Goal: Task Accomplishment & Management: Complete application form

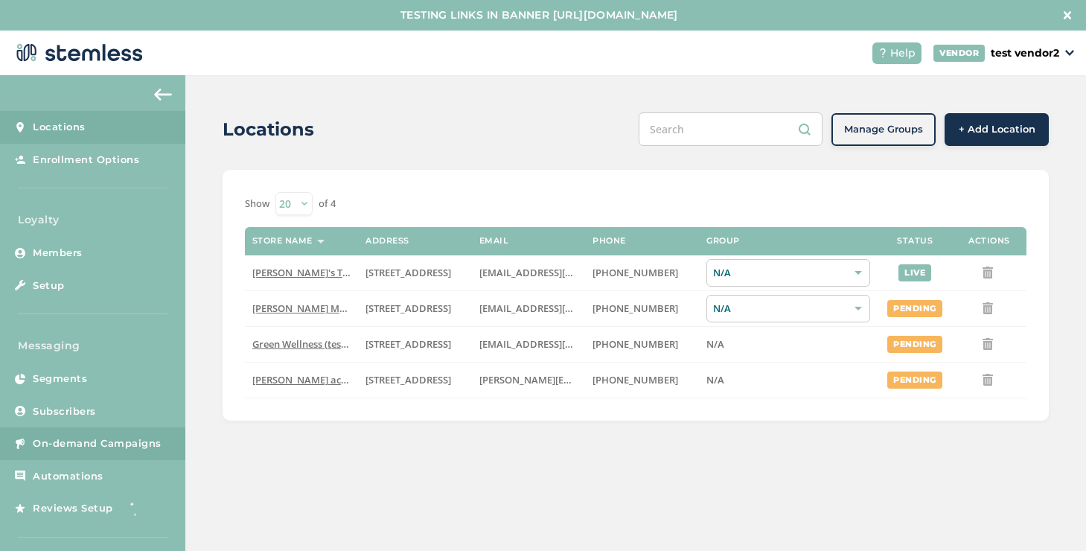
click at [114, 440] on span "On-demand Campaigns" at bounding box center [97, 443] width 129 height 15
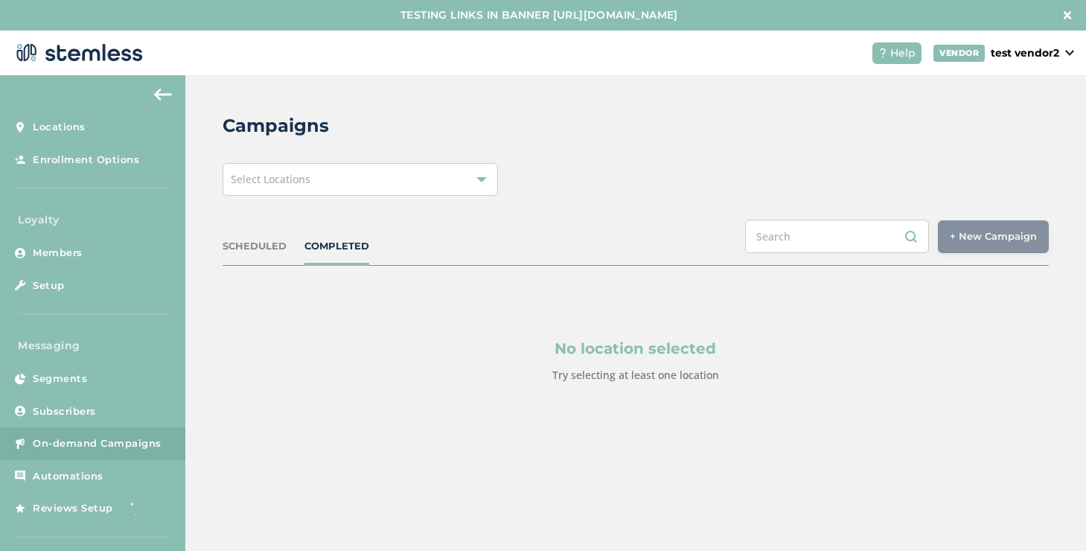
click at [368, 181] on div "Select Locations" at bounding box center [360, 179] width 275 height 33
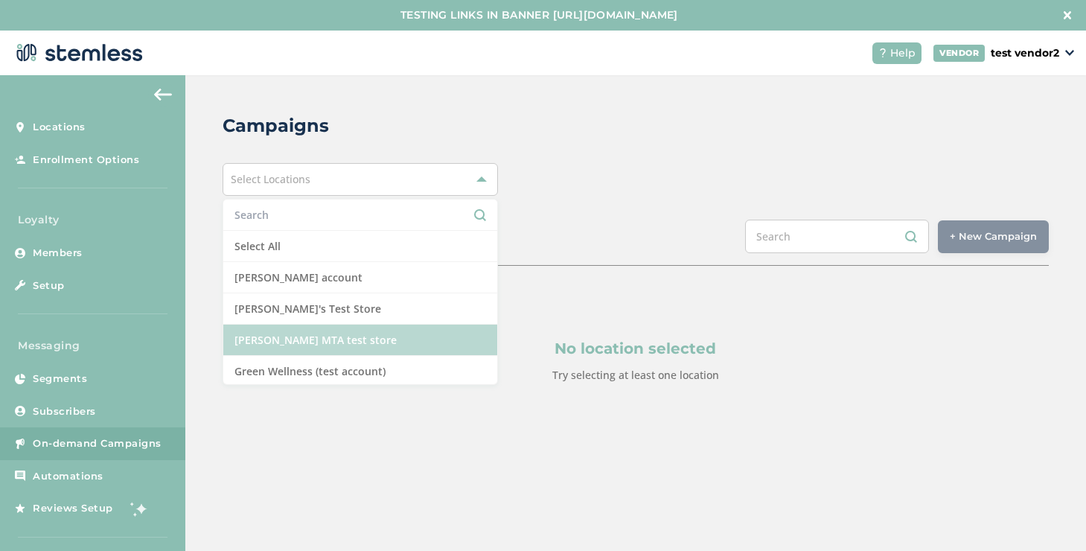
click at [318, 339] on li "[PERSON_NAME] MTA test store" at bounding box center [360, 340] width 274 height 31
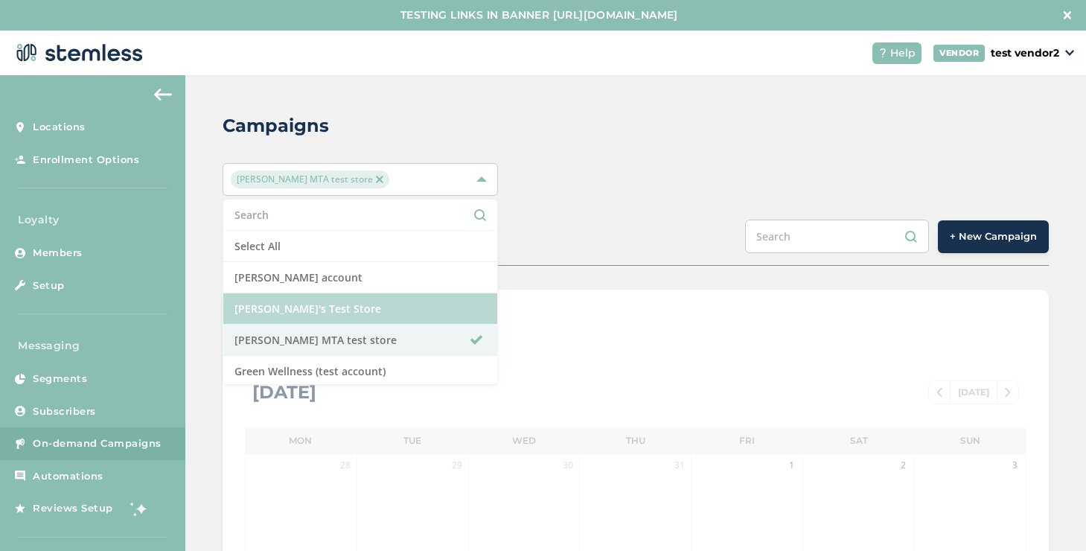
click at [324, 310] on li "[PERSON_NAME]'s Test Store" at bounding box center [360, 308] width 274 height 31
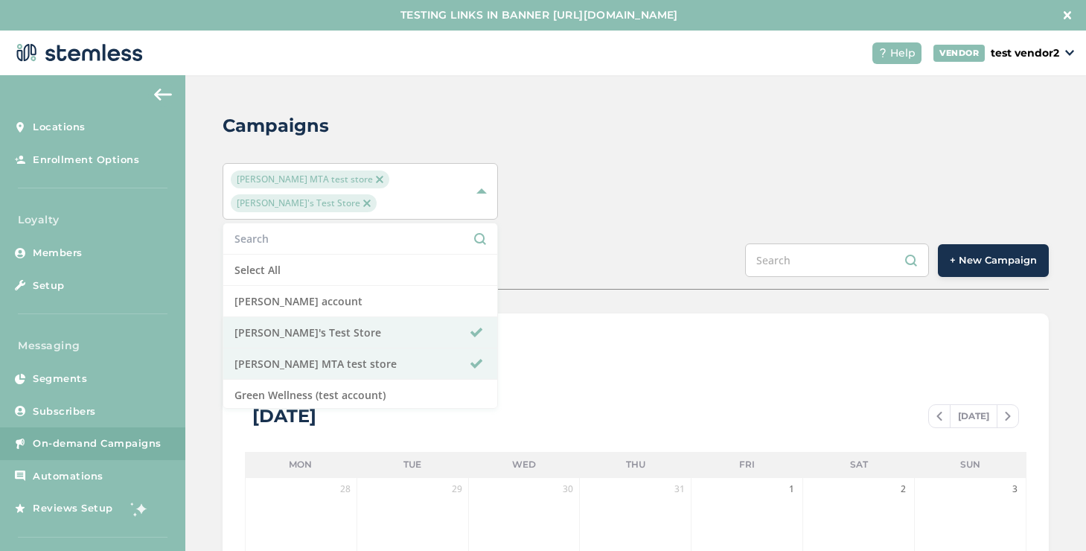
click at [959, 253] on span "+ New Campaign" at bounding box center [993, 260] width 87 height 15
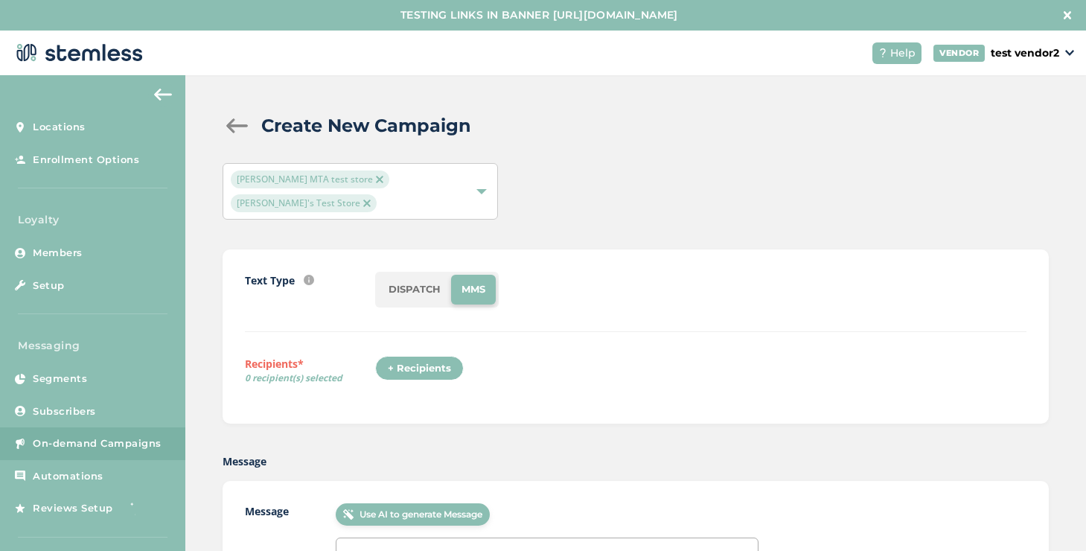
click at [417, 356] on div "+ Recipients" at bounding box center [419, 368] width 89 height 25
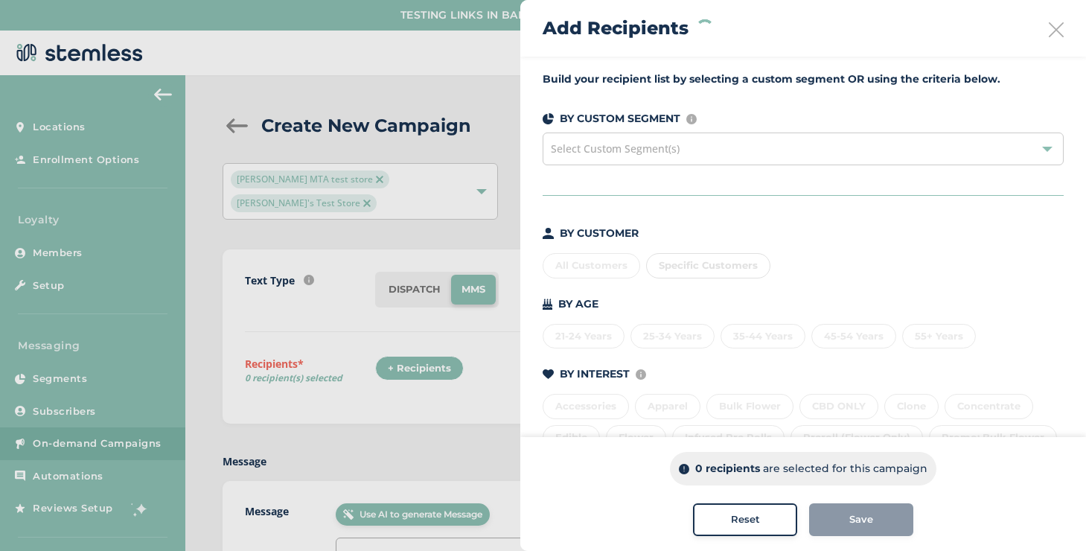
click at [629, 150] on span "Select Custom Segment(s)" at bounding box center [615, 148] width 129 height 14
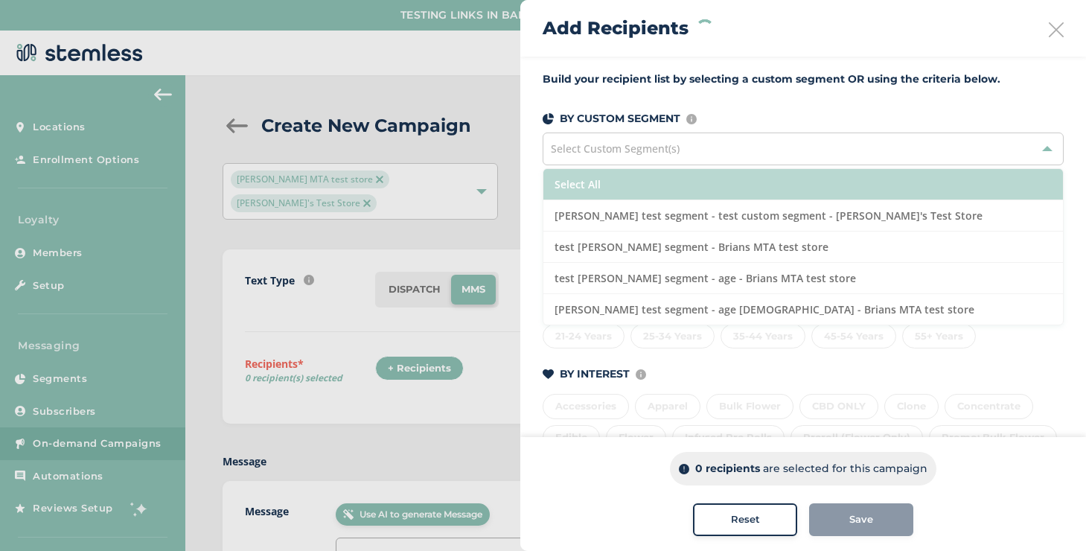
click at [609, 180] on li "Select All" at bounding box center [803, 184] width 520 height 31
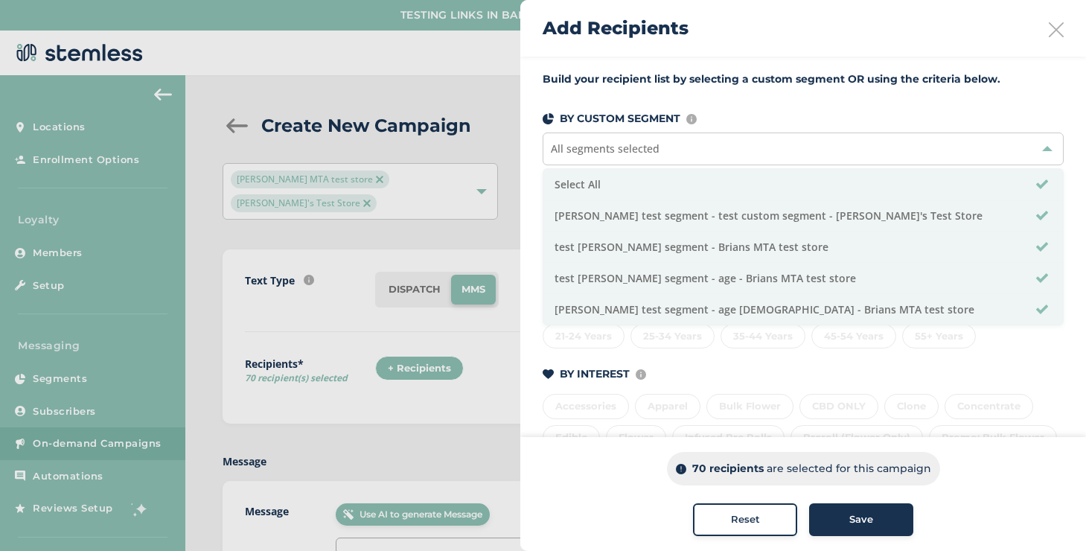
click at [821, 508] on button "Save" at bounding box center [861, 519] width 104 height 33
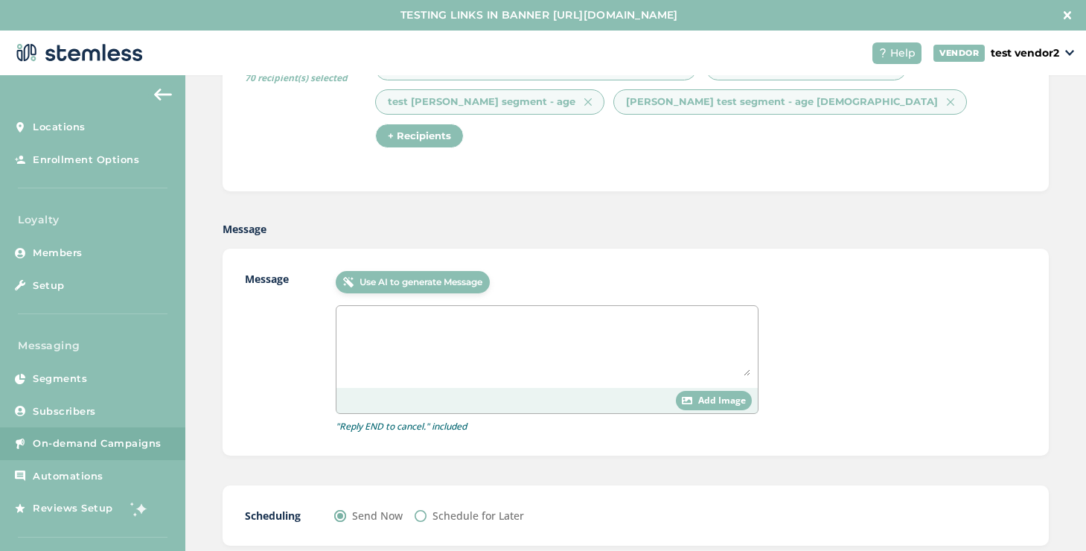
scroll to position [31, 0]
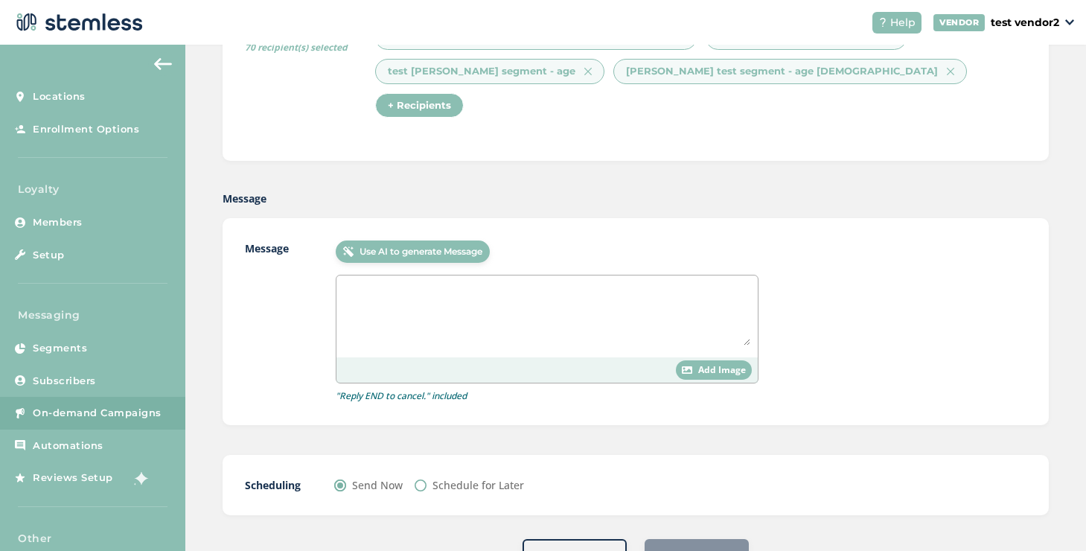
click at [466, 477] on label "Schedule for Later" at bounding box center [479, 485] width 92 height 16
click at [427, 479] on input "Schedule for Later" at bounding box center [421, 485] width 12 height 12
radio input "true"
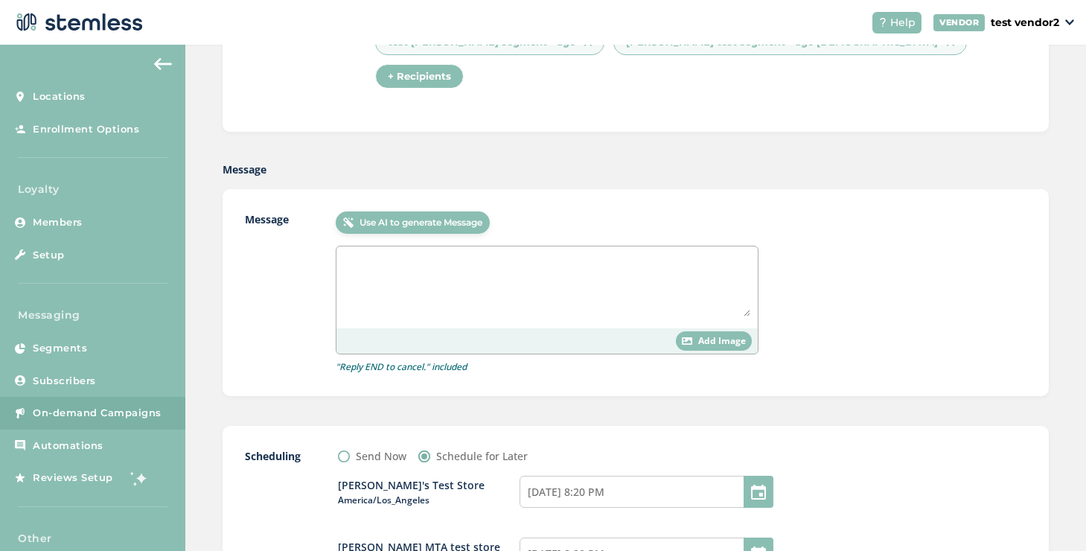
scroll to position [411, 0]
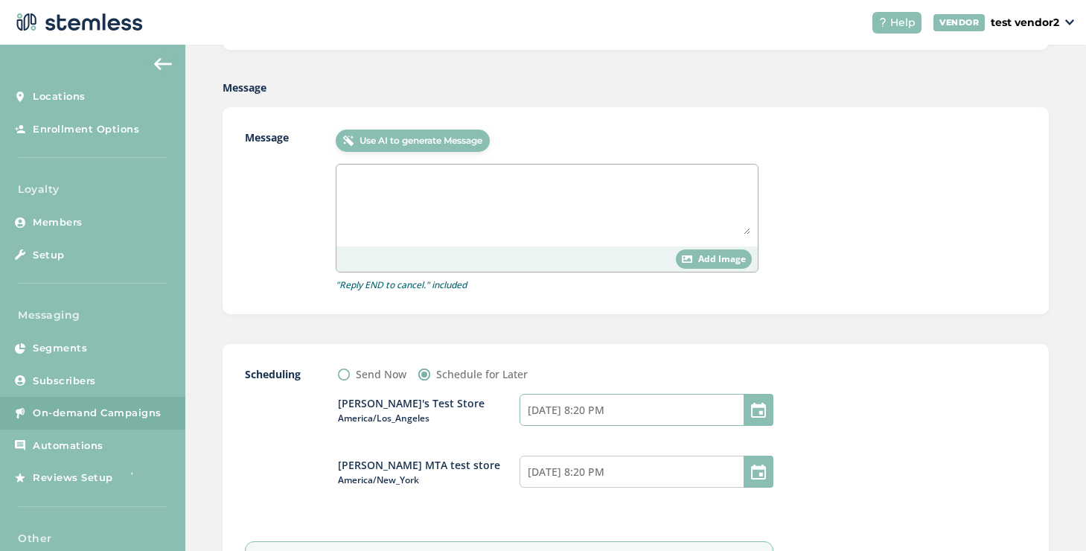
click at [639, 394] on input "08/17/2025 8:20 PM" at bounding box center [647, 410] width 254 height 32
select select "10"
select select "20"
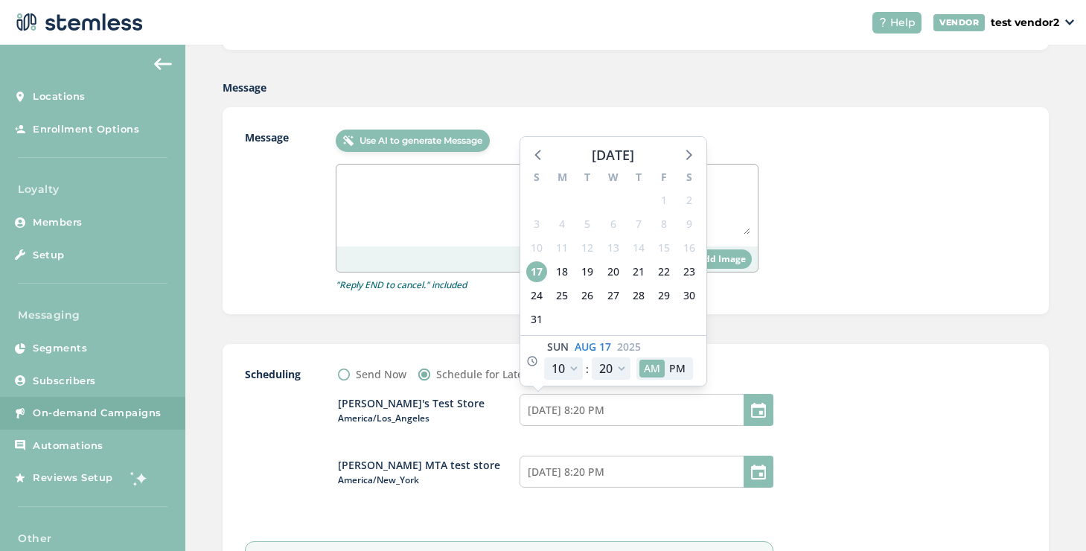
click at [619, 284] on div "27" at bounding box center [612, 296] width 25 height 24
click at [613, 285] on span "27" at bounding box center [613, 295] width 21 height 21
type input "08/27/2025 8:20 PM"
click at [645, 456] on input "08/17/2025 8:20 PM" at bounding box center [647, 472] width 254 height 32
select select "13"
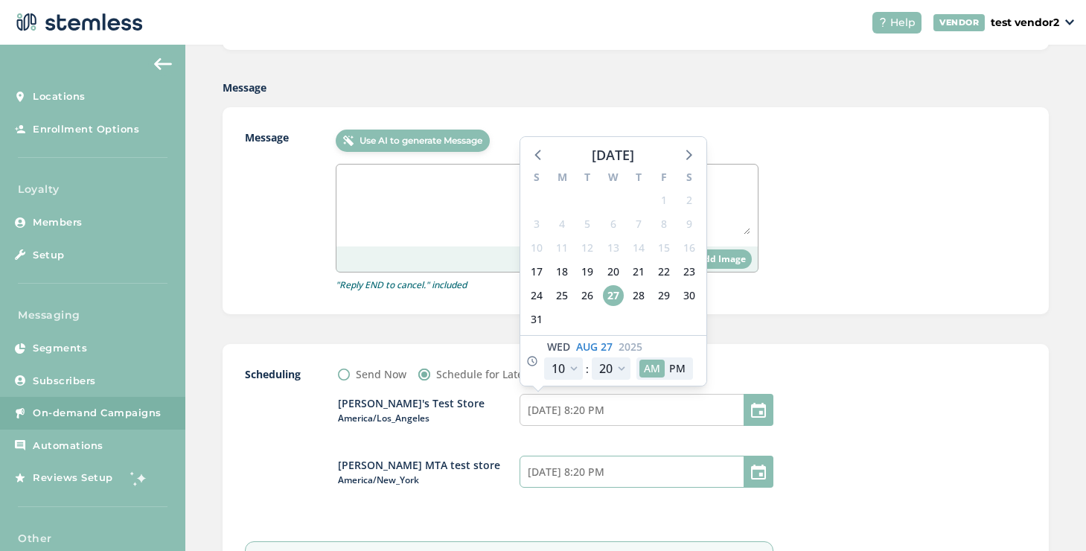
select select "20"
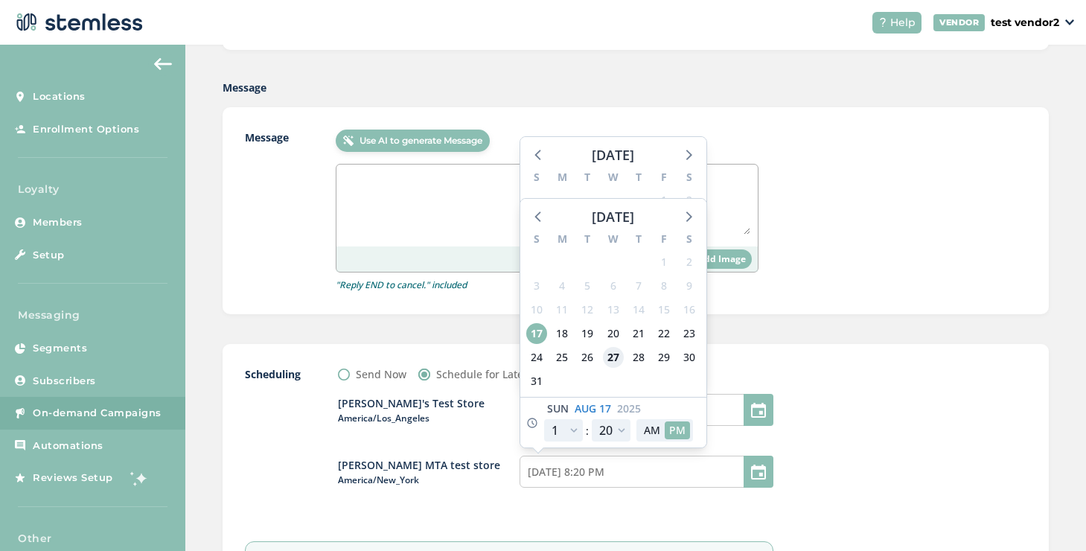
click at [611, 347] on span "27" at bounding box center [613, 357] width 21 height 21
type input "08/27/2025 8:20 PM"
click at [815, 277] on div "Create New Campaign Brians MTA test store Brian's Test Store Text Type SMS : A …" at bounding box center [635, 189] width 901 height 1111
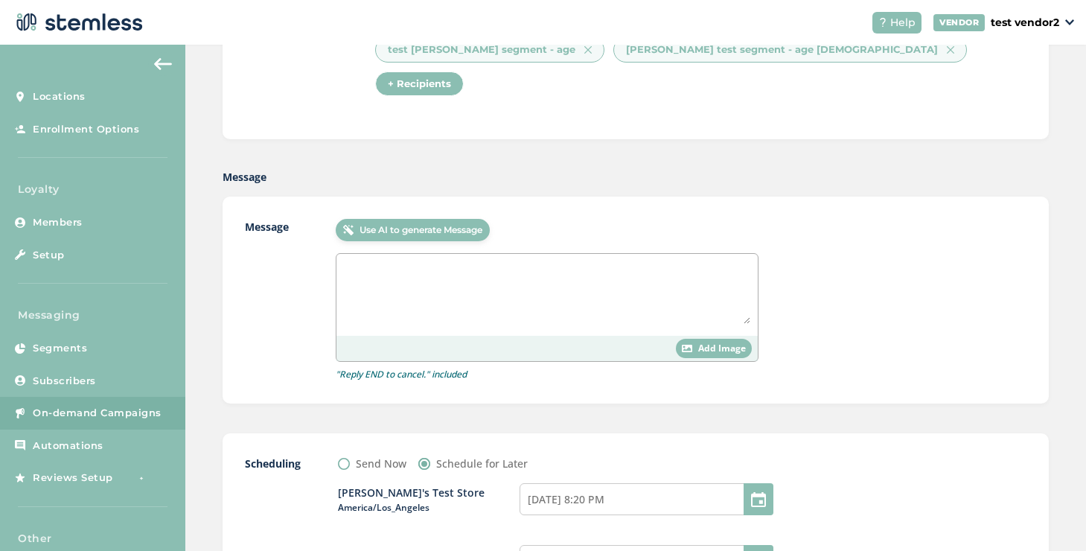
click at [469, 261] on textarea at bounding box center [547, 292] width 406 height 63
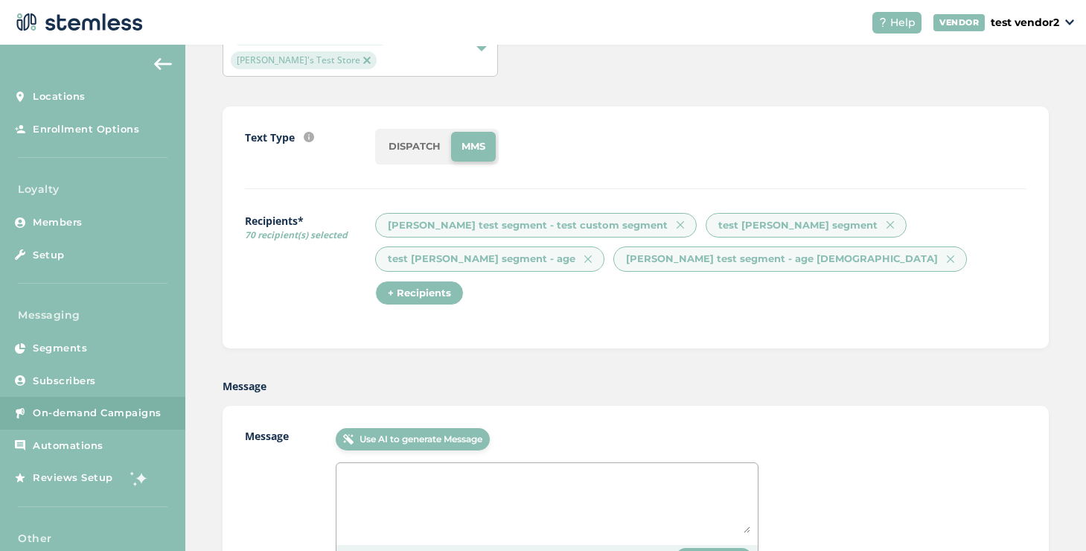
scroll to position [0, 0]
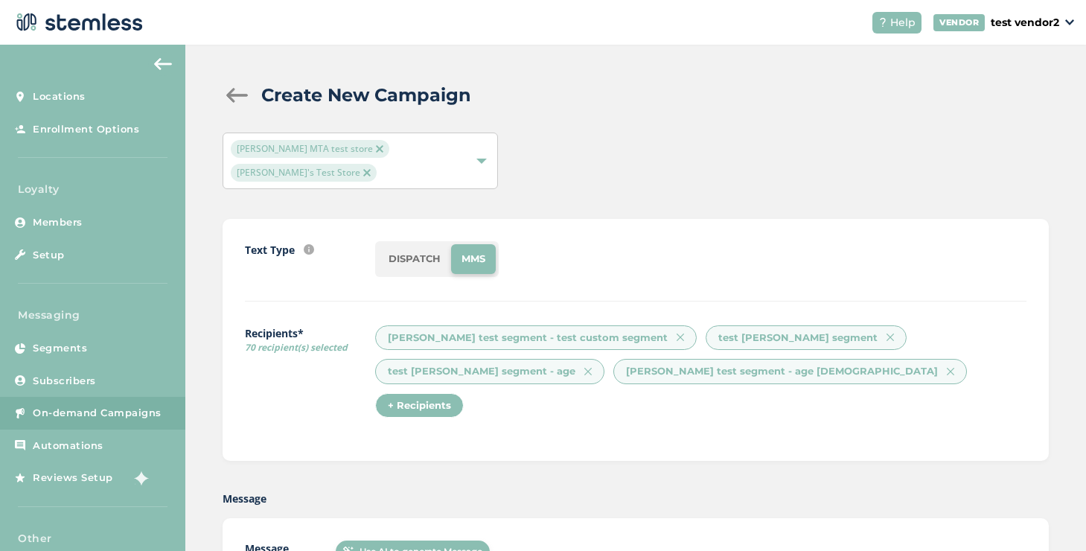
click at [417, 244] on li "DISPATCH" at bounding box center [414, 259] width 73 height 30
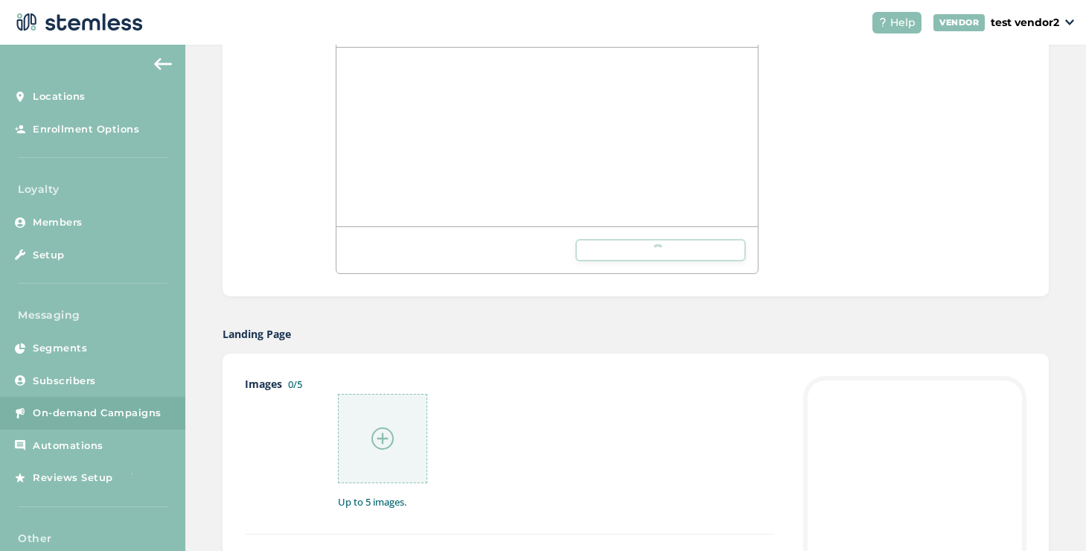
scroll to position [385, 0]
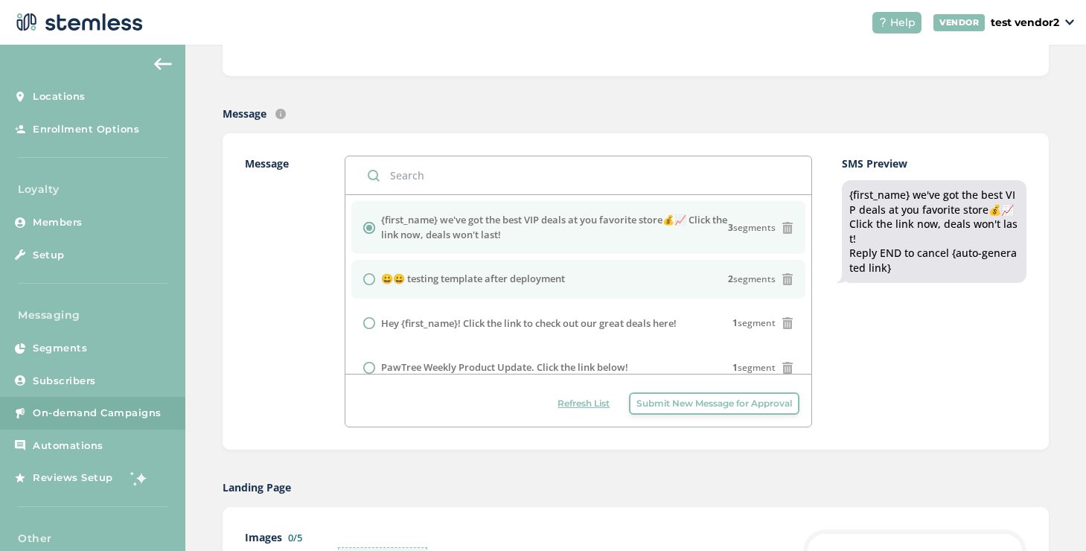
click at [452, 272] on label "😀😀 testing template after deployment" at bounding box center [473, 279] width 184 height 15
radio input "false"
radio input "true"
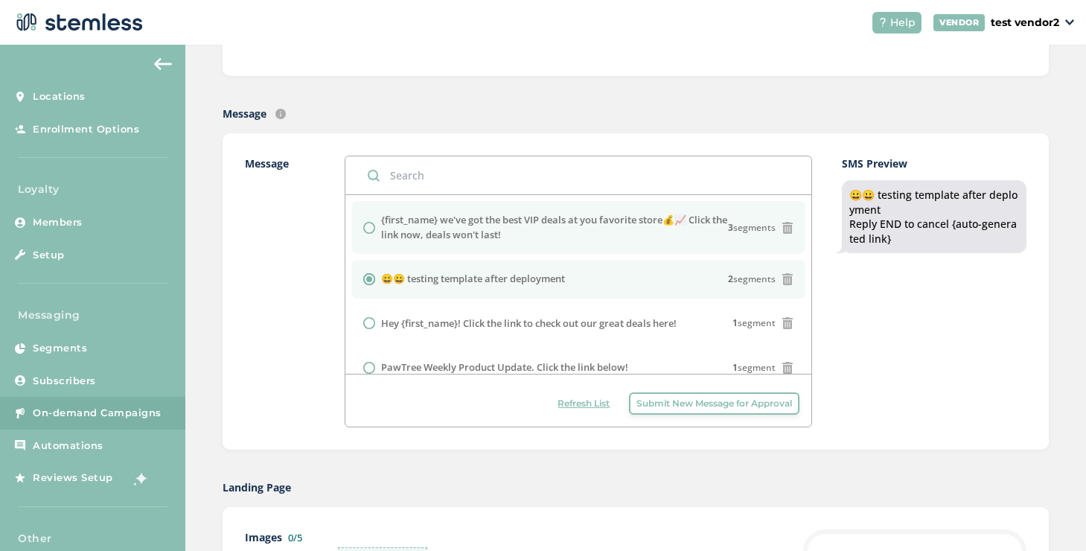
click at [403, 213] on label "{first_name} we've got the best VIP deals at you favorite store💰📈 Click the lin…" at bounding box center [555, 227] width 348 height 29
radio input "true"
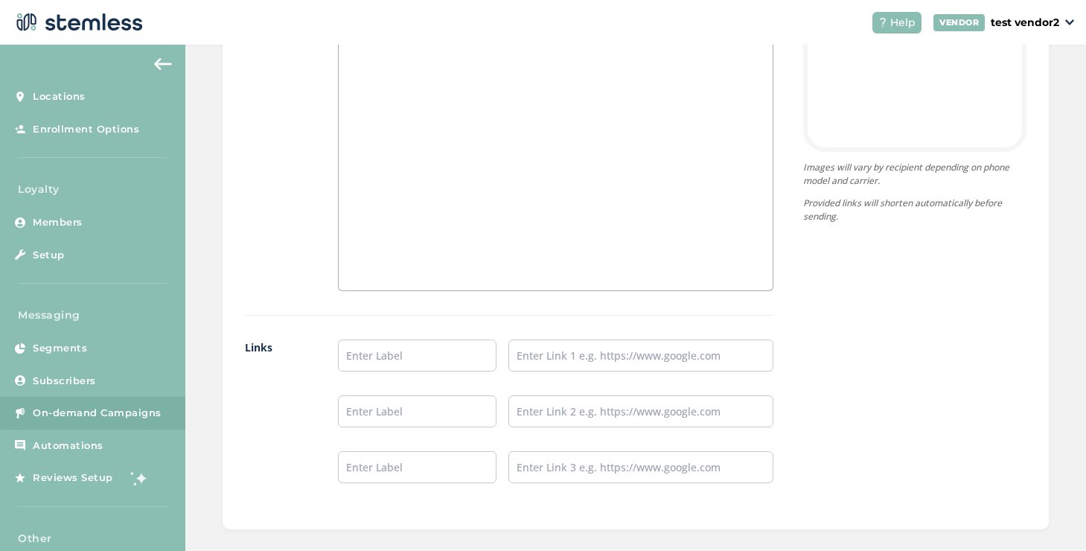
scroll to position [1109, 0]
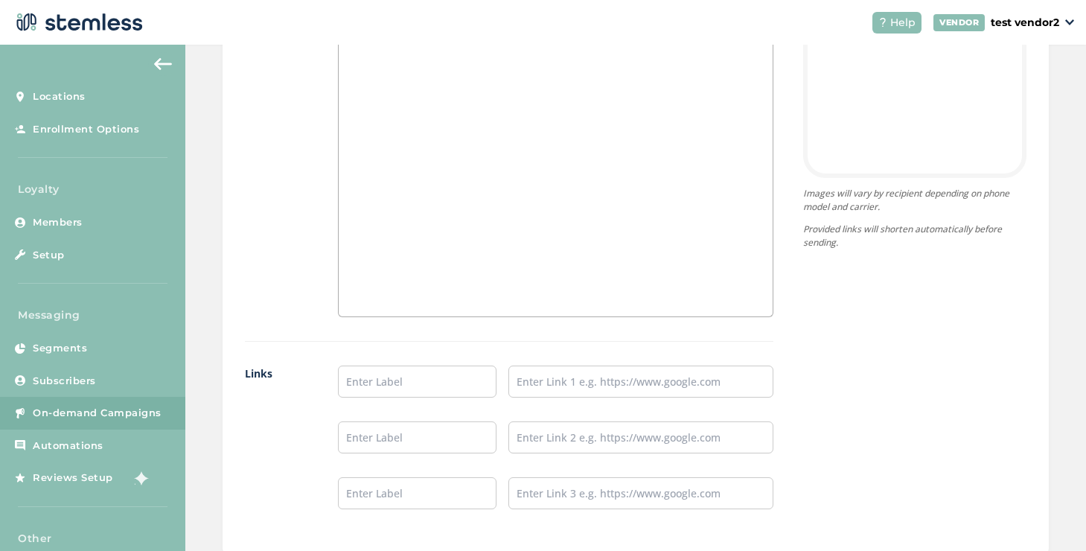
click at [471, 197] on div at bounding box center [556, 167] width 434 height 297
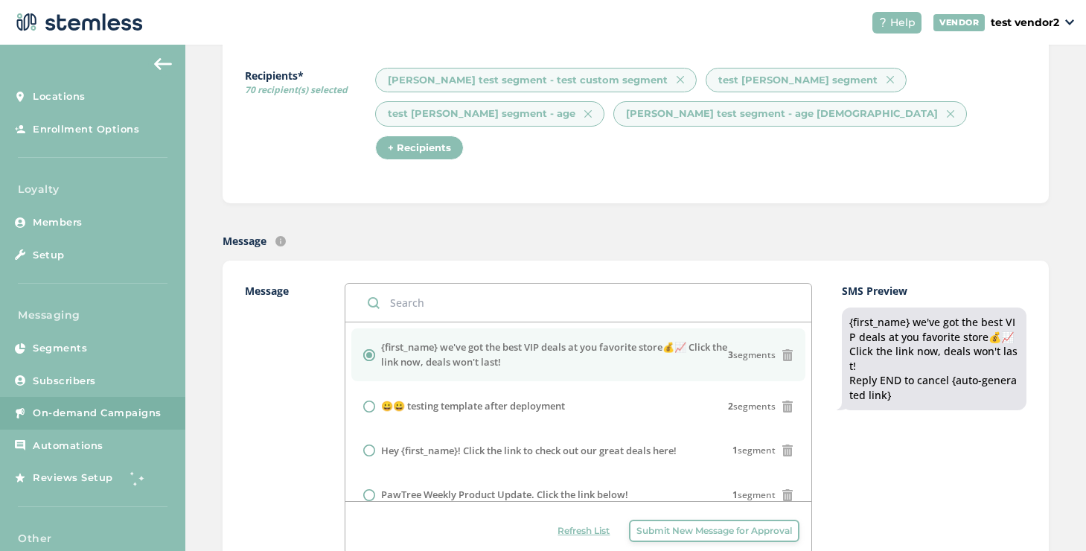
scroll to position [27, 0]
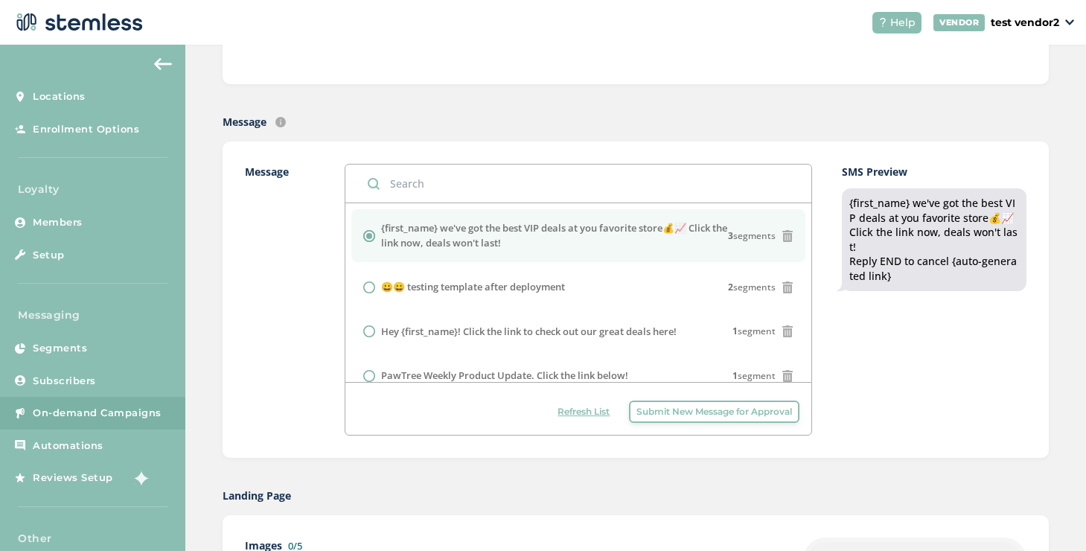
scroll to position [382, 0]
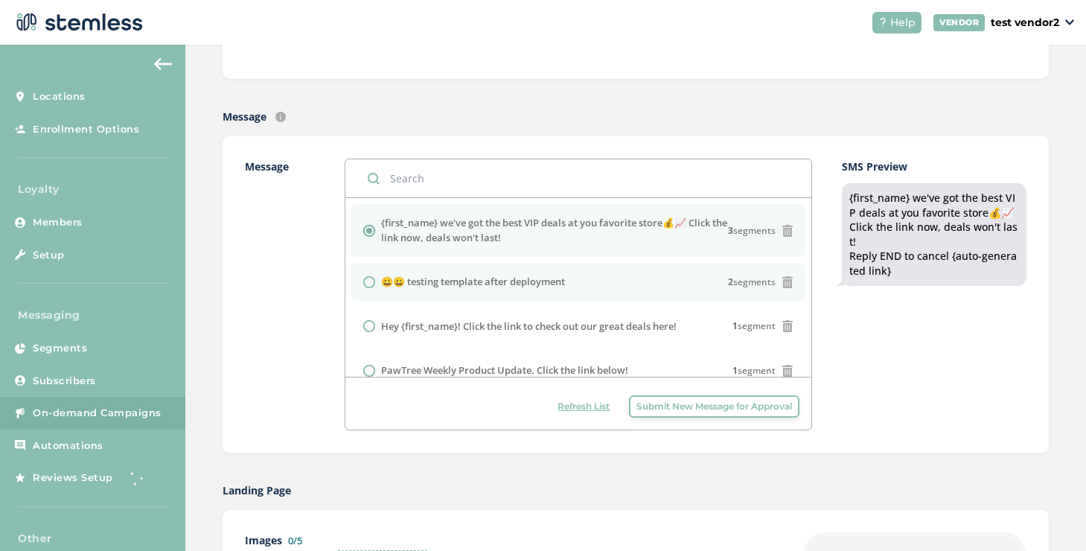
click at [510, 275] on label "😀😀 testing template after deployment" at bounding box center [473, 282] width 184 height 15
radio input "false"
radio input "true"
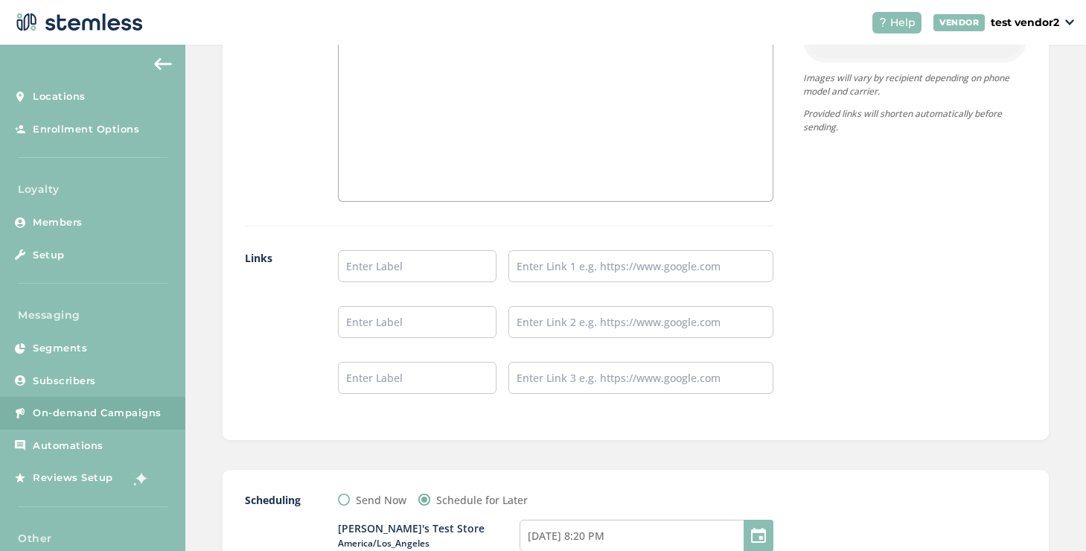
scroll to position [1486, 0]
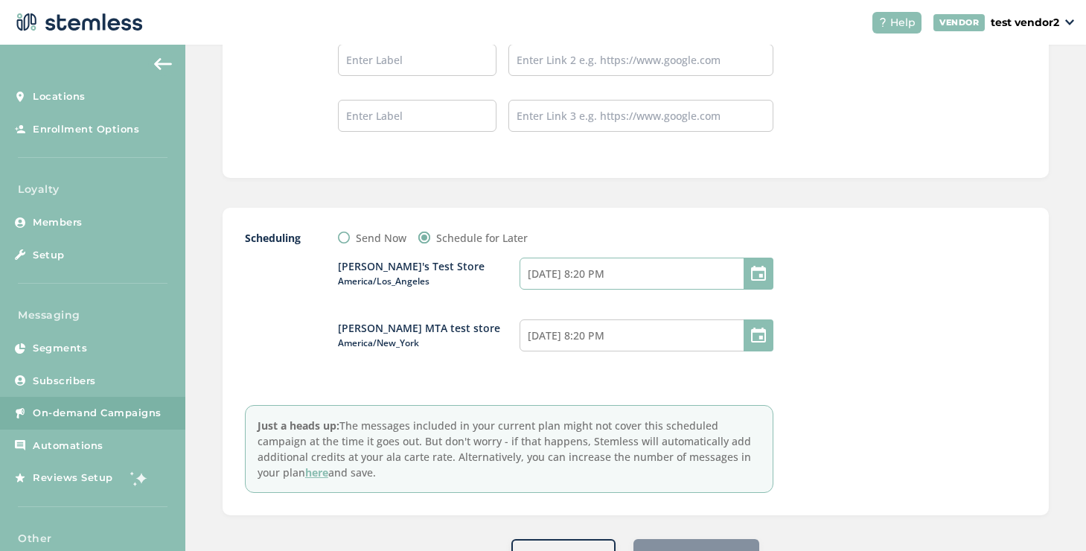
click at [643, 258] on input "08/27/2025 8:20 PM" at bounding box center [647, 274] width 254 height 32
select select "10"
select select "20"
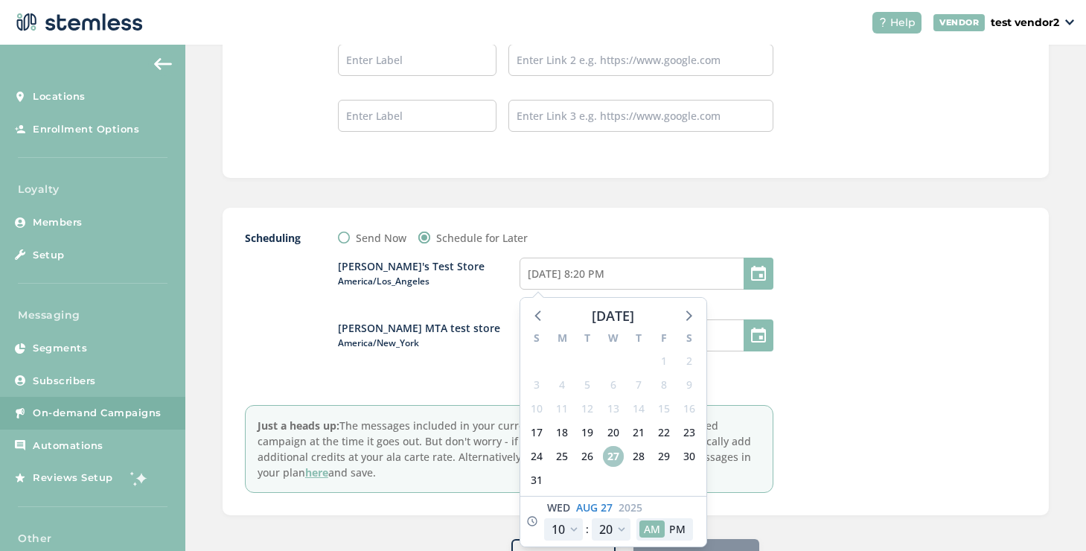
click at [604, 446] on span "27" at bounding box center [613, 456] width 21 height 21
click at [618, 444] on div "27" at bounding box center [612, 456] width 25 height 24
click at [613, 446] on span "27" at bounding box center [613, 456] width 21 height 21
click at [630, 446] on span "28" at bounding box center [638, 456] width 21 height 21
type input "08/28/2025 8:20 PM"
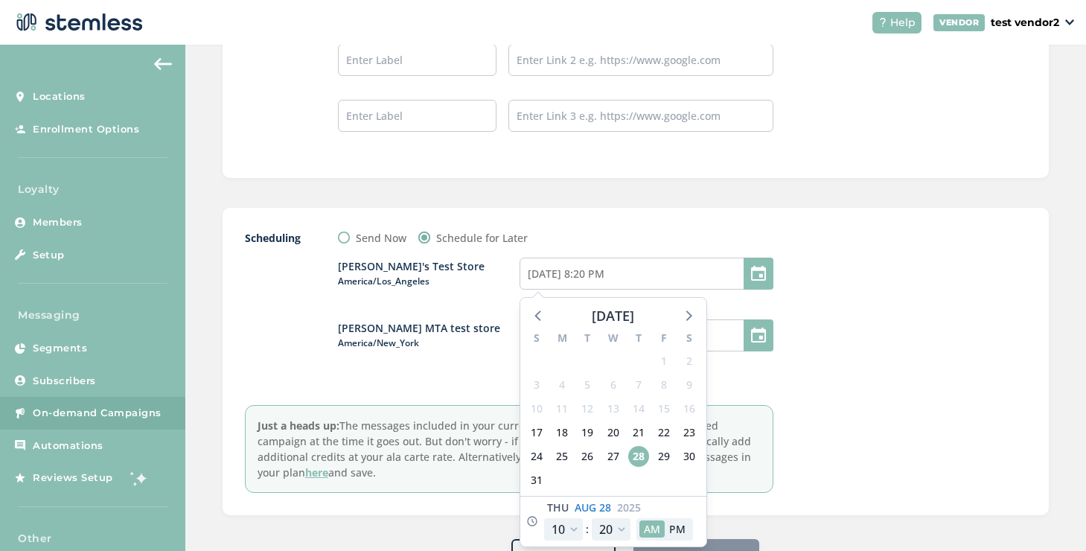
click at [784, 342] on div "Scheduling Send Now Schedule for Later Brian's Test Store America/Los_Angeles 0…" at bounding box center [636, 361] width 782 height 263
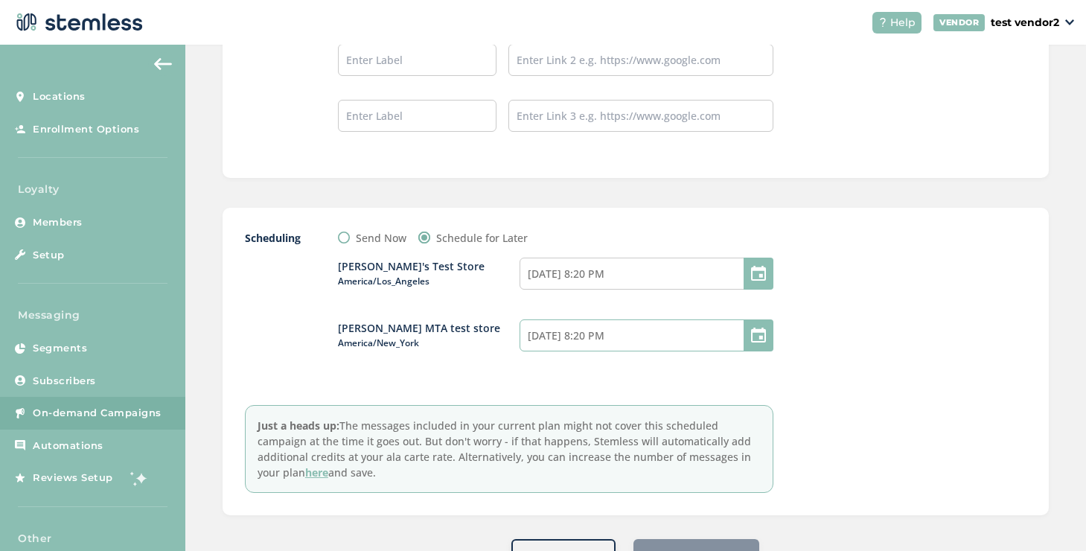
click at [695, 319] on input "08/27/2025 8:20 PM" at bounding box center [647, 335] width 254 height 32
select select "13"
select select "20"
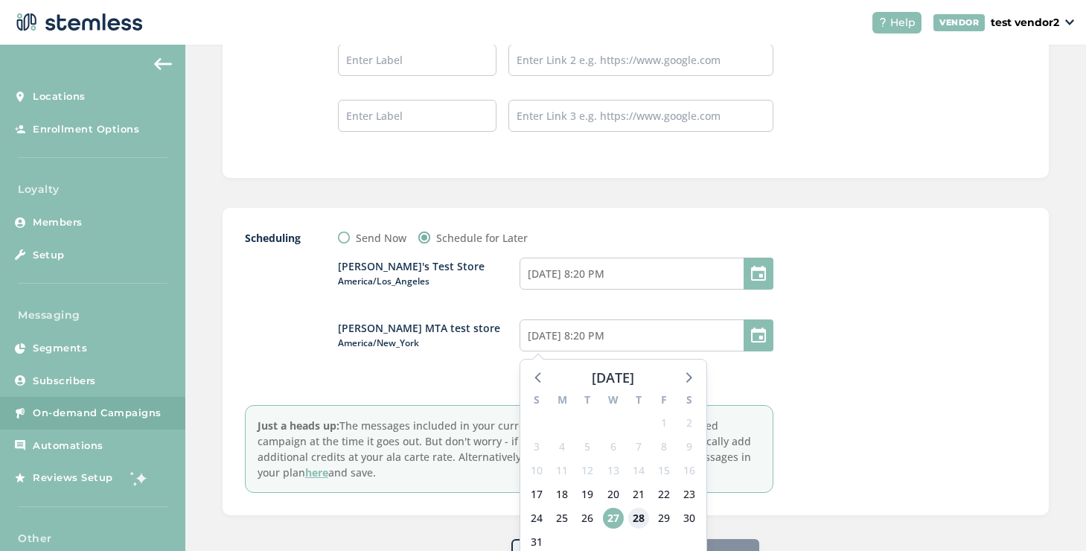
click at [639, 508] on span "28" at bounding box center [638, 518] width 21 height 21
type input "08/28/2025 8:20 PM"
click at [863, 363] on div at bounding box center [914, 361] width 223 height 263
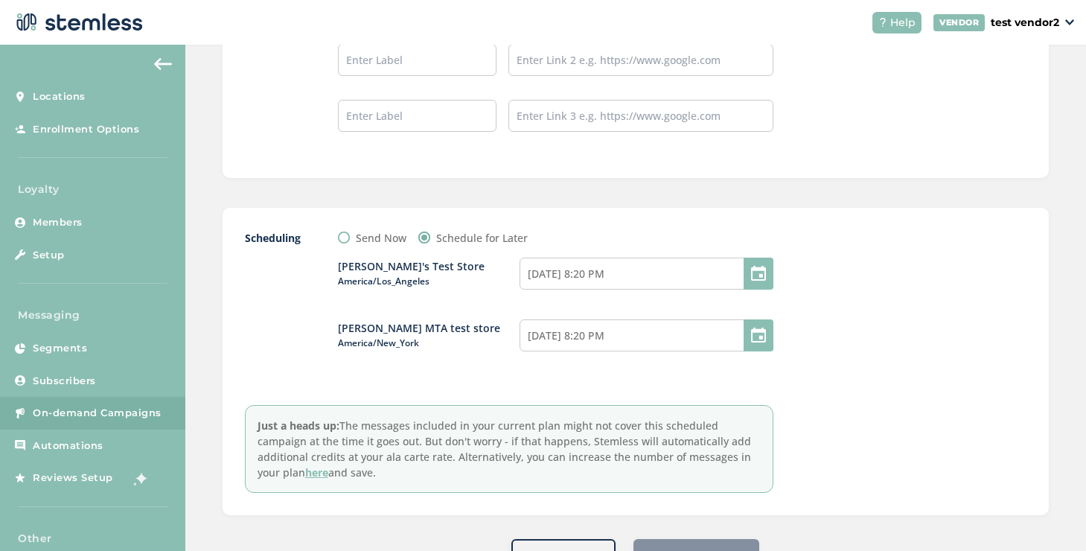
click at [729, 539] on div "Schedule Campaign" at bounding box center [697, 555] width 126 height 33
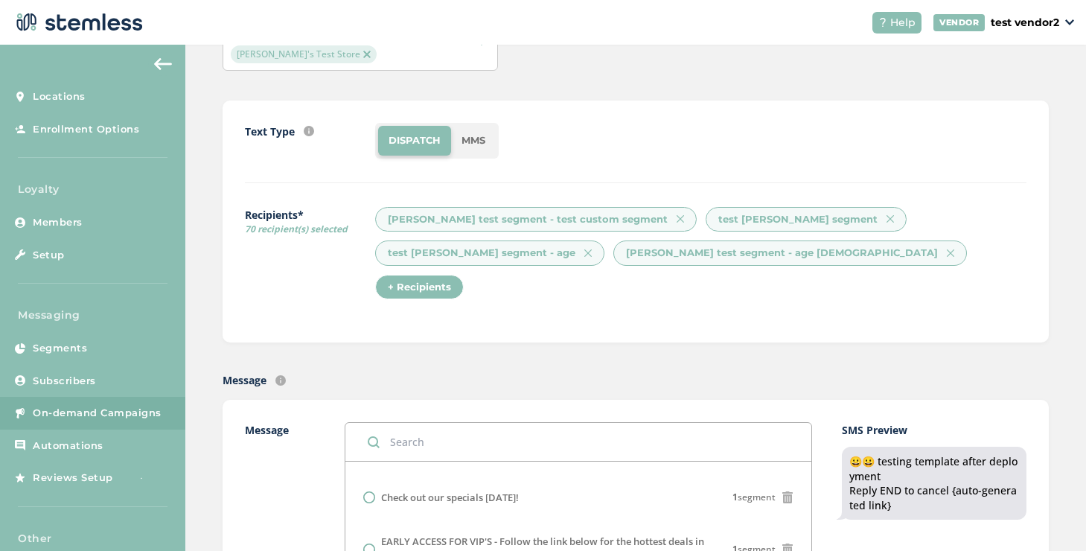
scroll to position [0, 0]
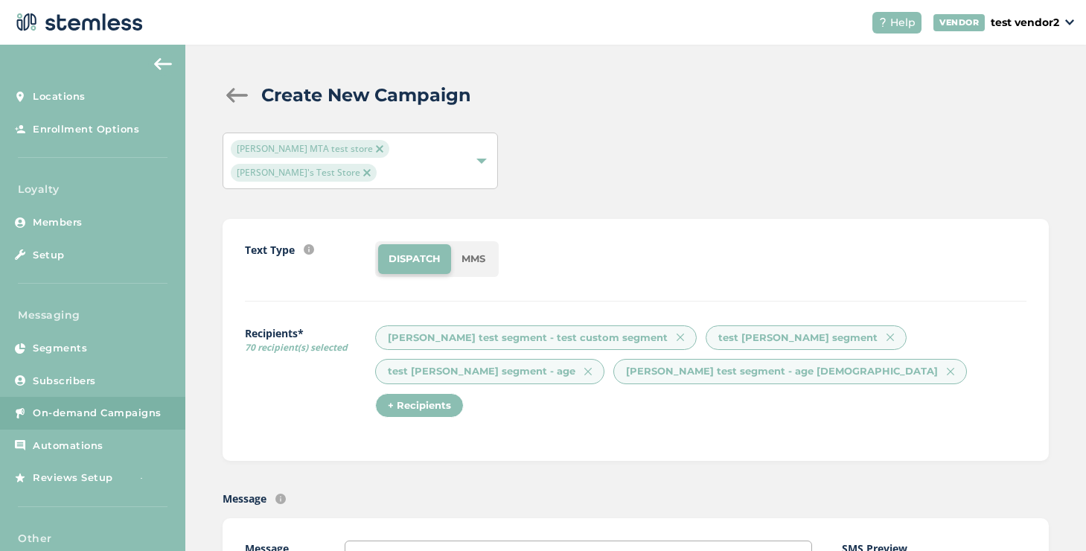
click at [457, 244] on li "MMS" at bounding box center [473, 259] width 45 height 30
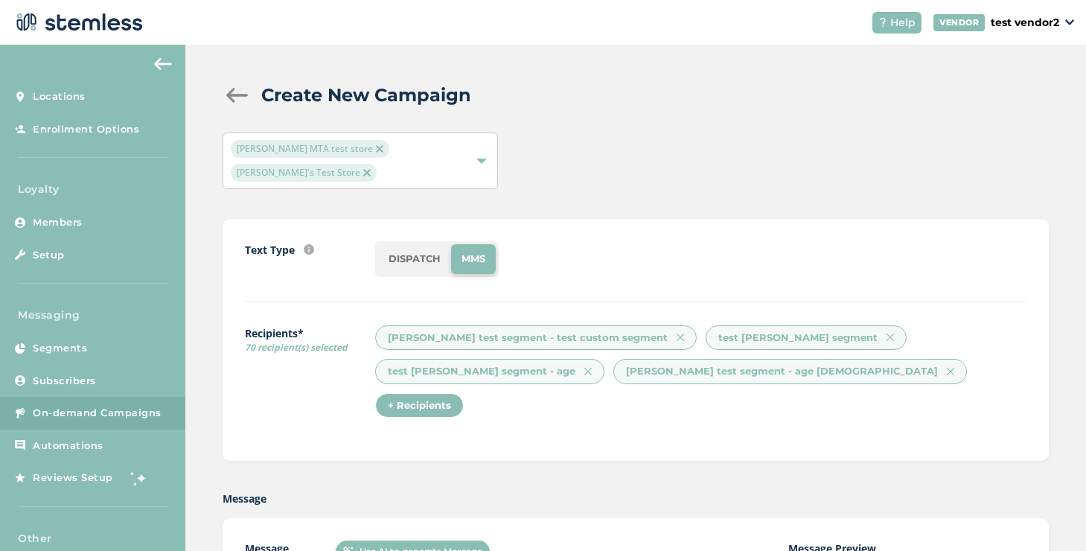
click at [401, 244] on li "DISPATCH" at bounding box center [414, 259] width 73 height 30
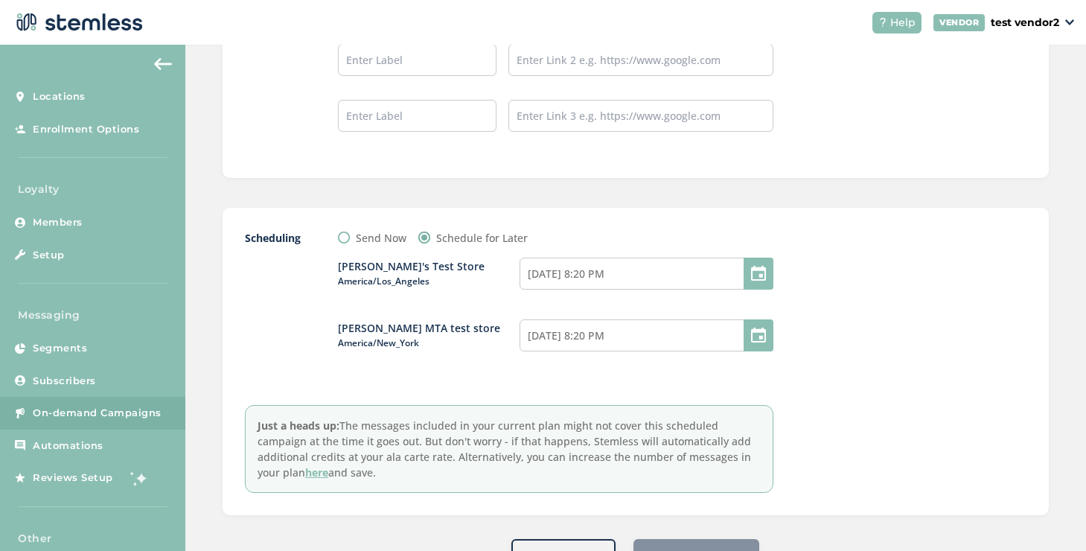
click at [647, 539] on div "Schedule Campaign" at bounding box center [697, 555] width 126 height 33
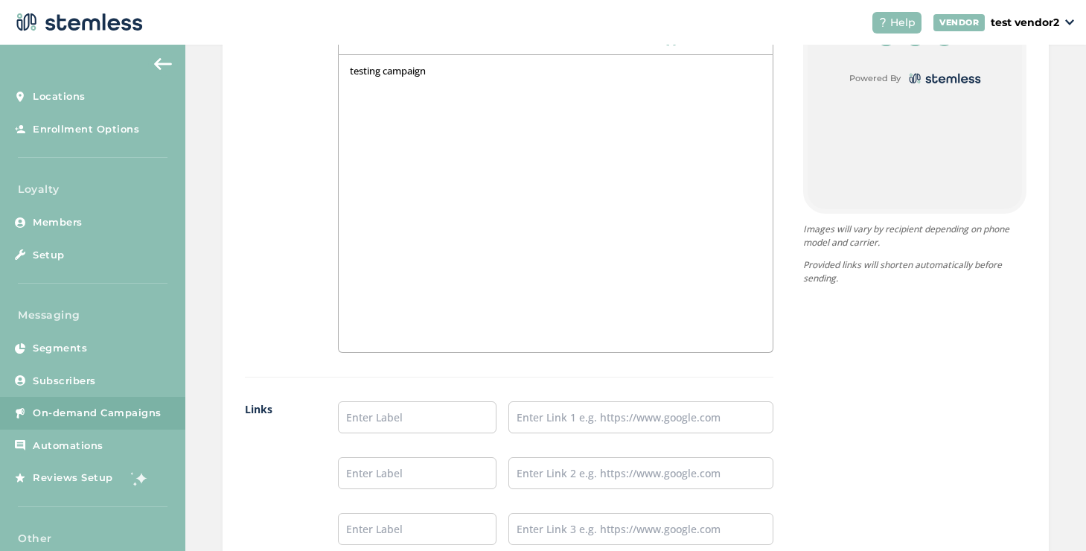
scroll to position [887, 0]
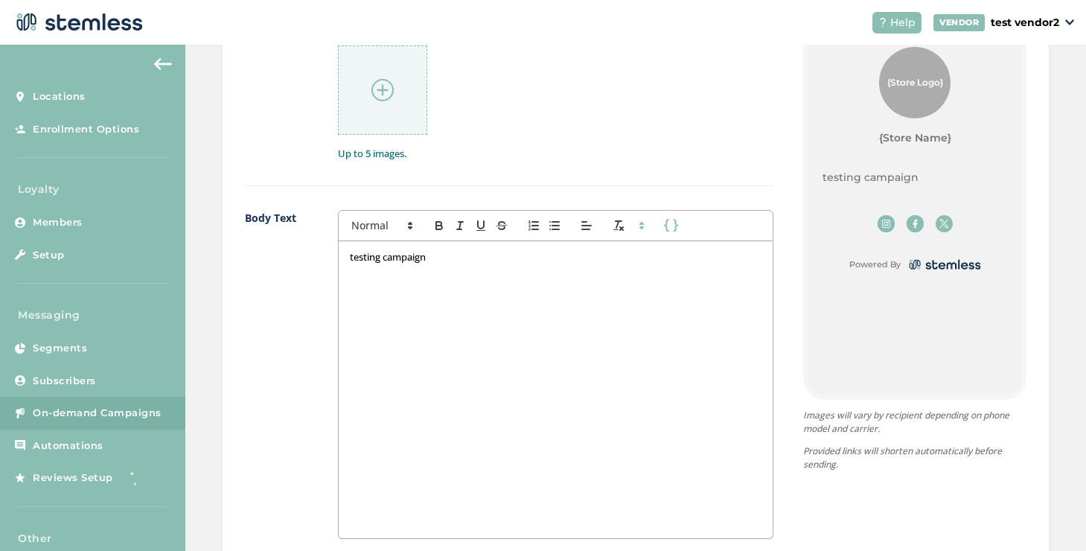
click at [482, 257] on div "testing campaign" at bounding box center [556, 389] width 434 height 297
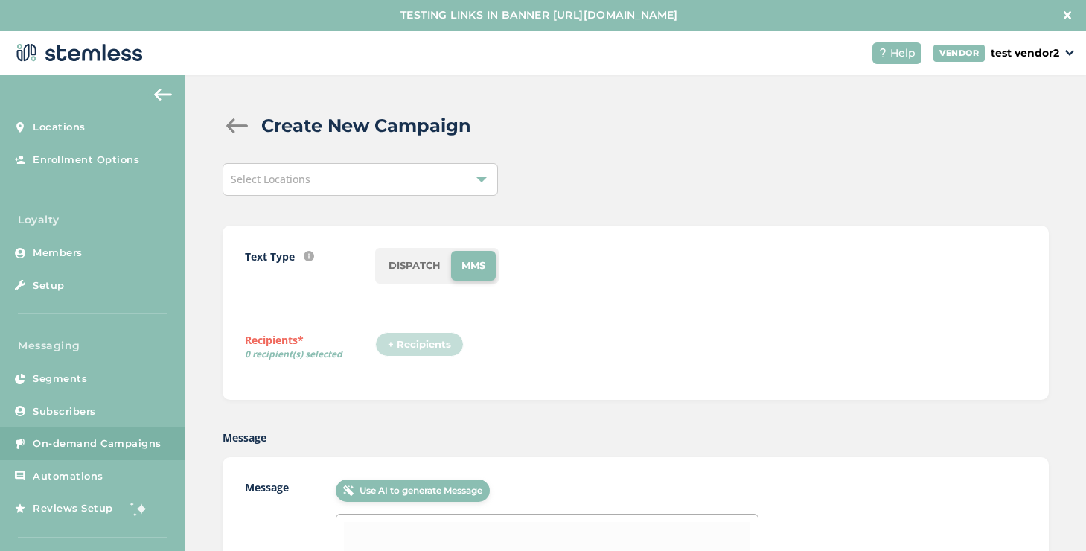
scroll to position [31, 0]
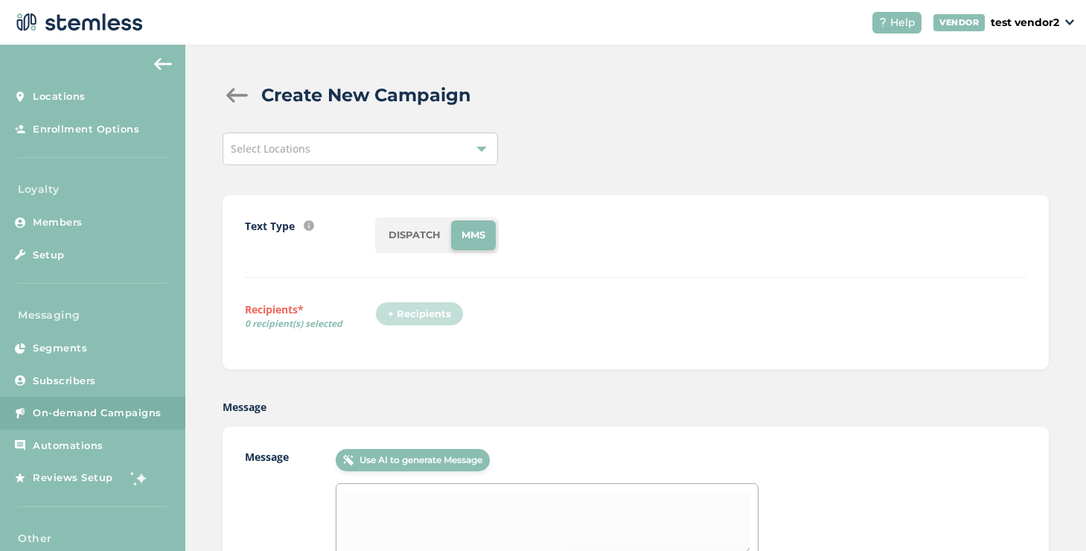
click at [375, 155] on div "Select Locations" at bounding box center [360, 149] width 275 height 33
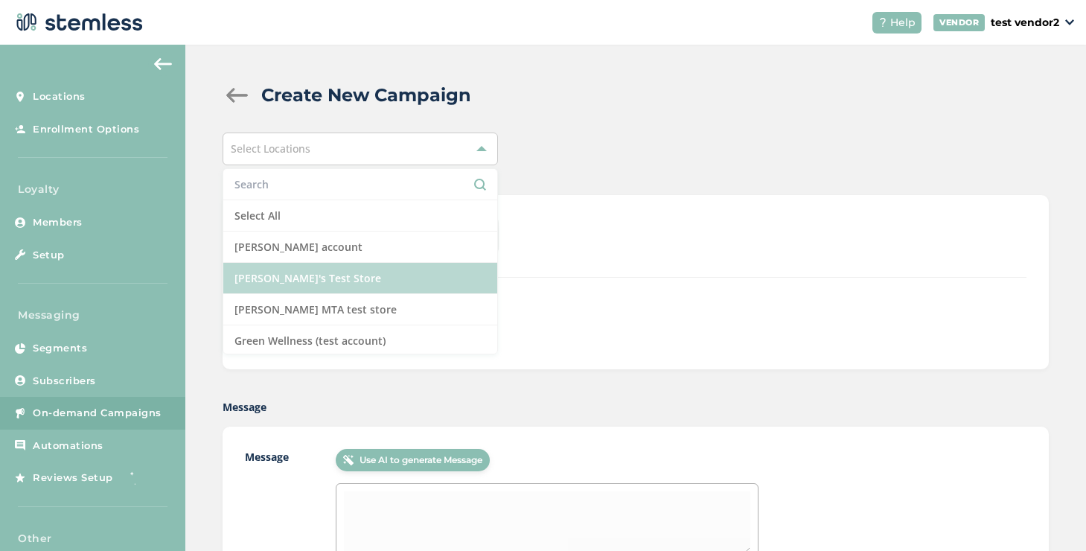
click at [310, 272] on li "[PERSON_NAME]'s Test Store" at bounding box center [360, 278] width 274 height 31
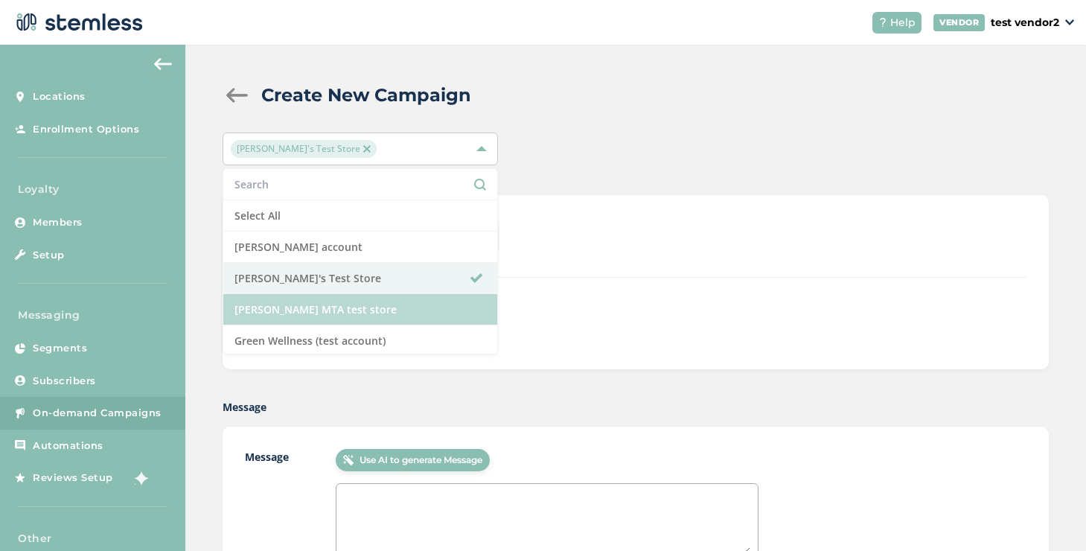
click at [336, 299] on li "[PERSON_NAME] MTA test store" at bounding box center [360, 309] width 274 height 31
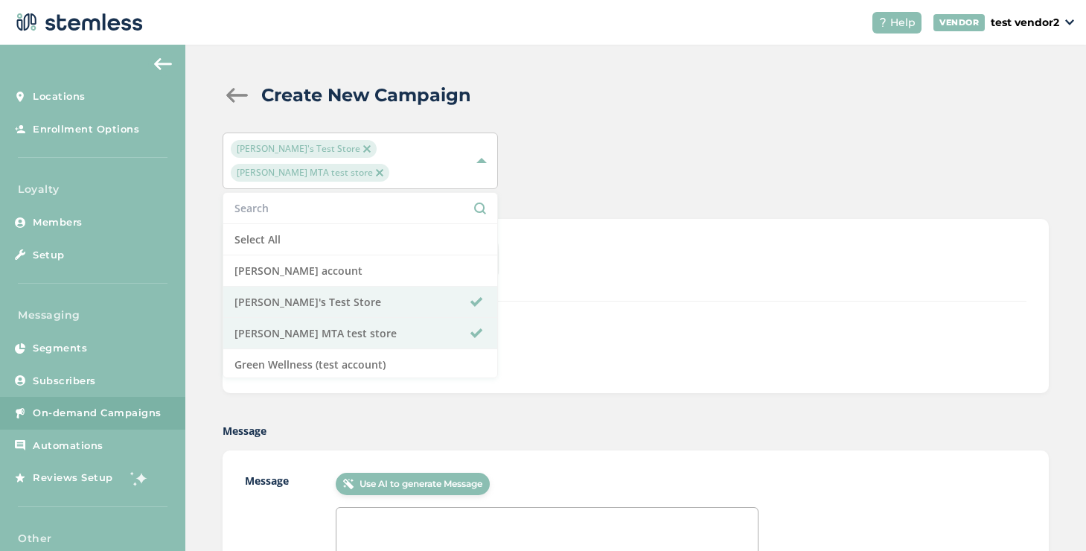
click at [558, 291] on div "Text Type SMS : A cost effective way to reach your customers. Send a intro text…" at bounding box center [636, 306] width 782 height 130
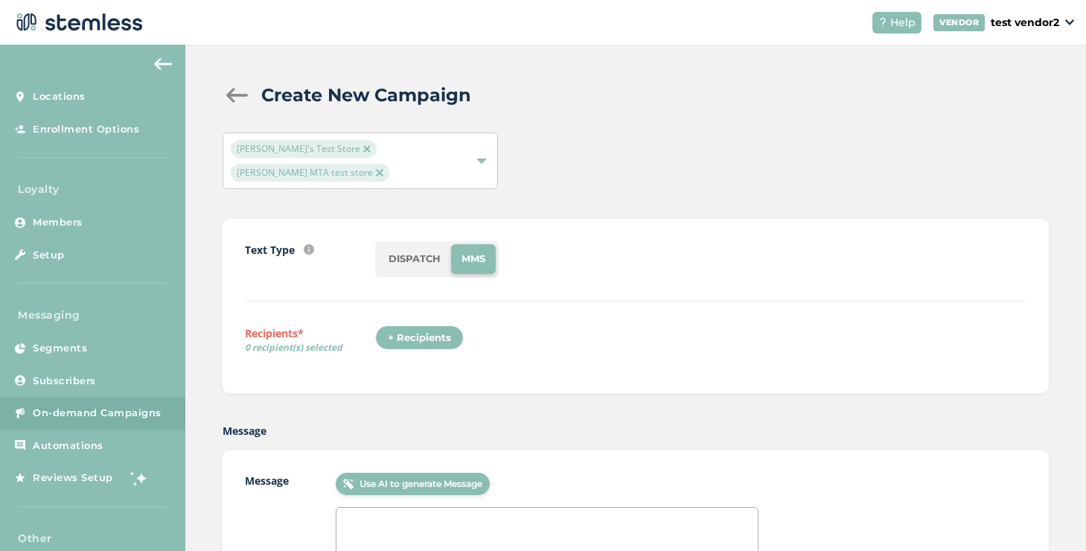
click at [444, 325] on div "+ Recipients" at bounding box center [419, 337] width 89 height 25
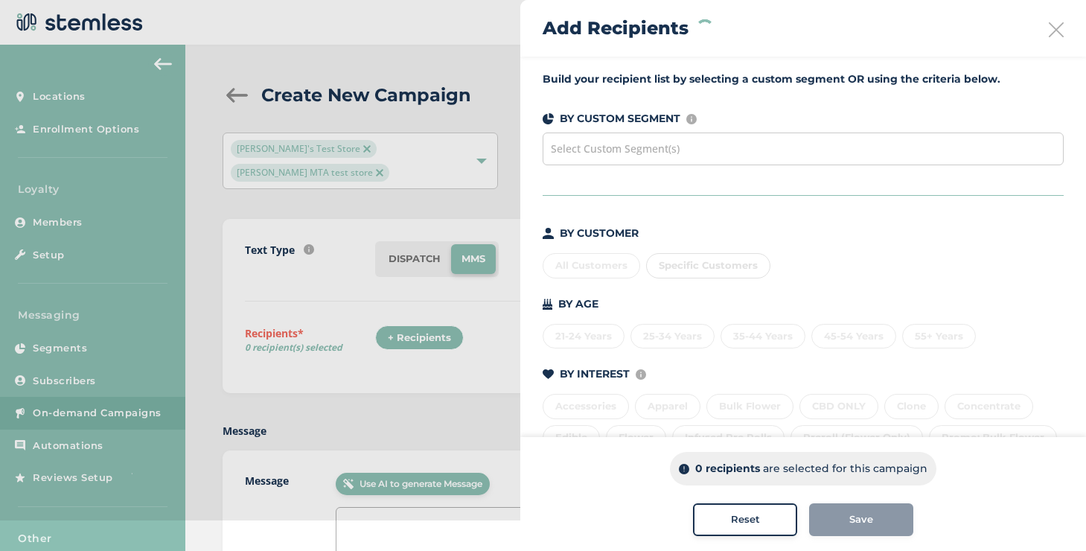
click at [675, 146] on span "Select Custom Segment(s)" at bounding box center [615, 148] width 129 height 14
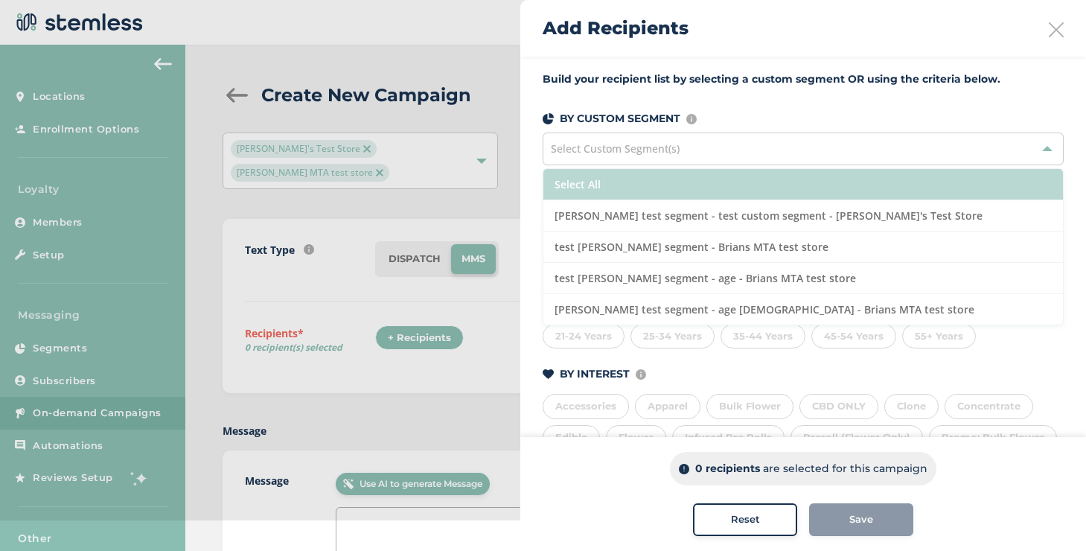
click at [619, 189] on li "Select All" at bounding box center [803, 184] width 520 height 31
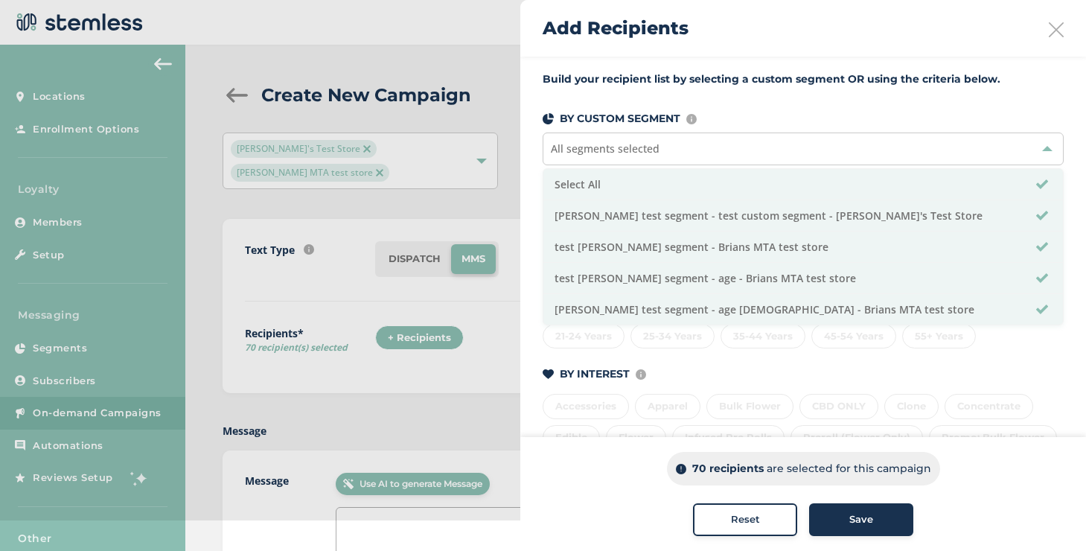
click at [814, 523] on button "Save" at bounding box center [861, 519] width 104 height 33
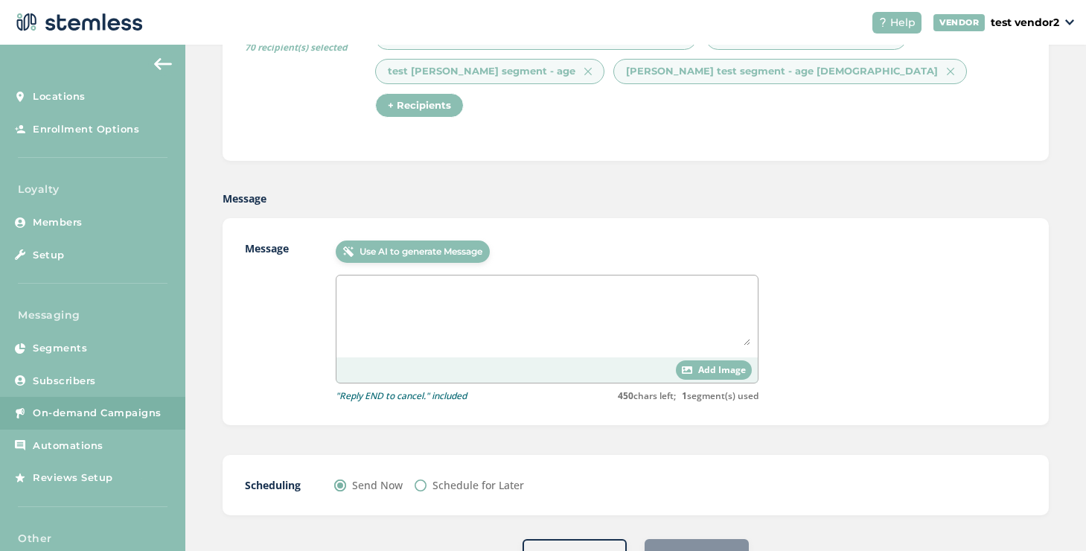
scroll to position [0, 0]
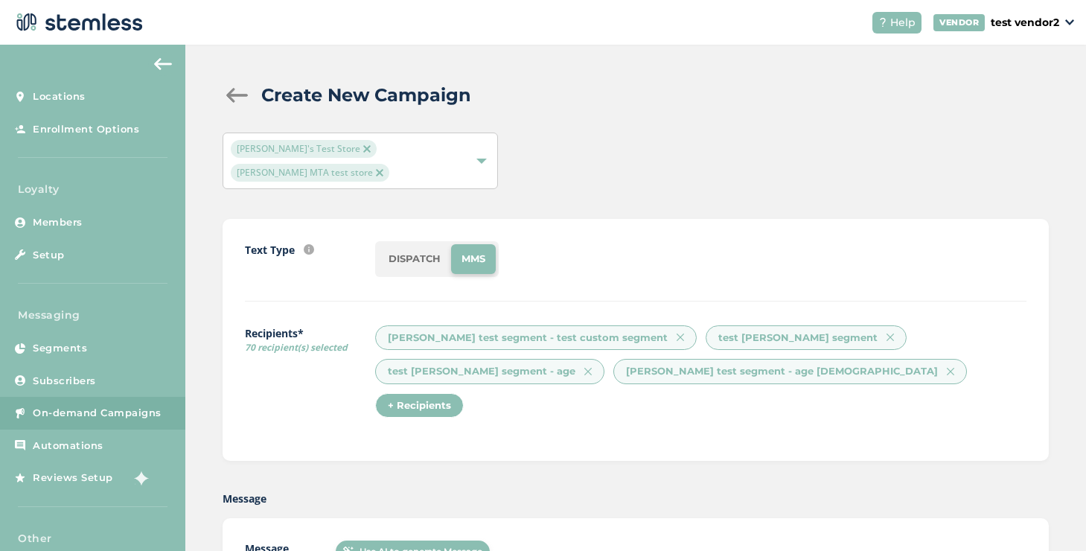
click at [434, 244] on li "DISPATCH" at bounding box center [414, 259] width 73 height 30
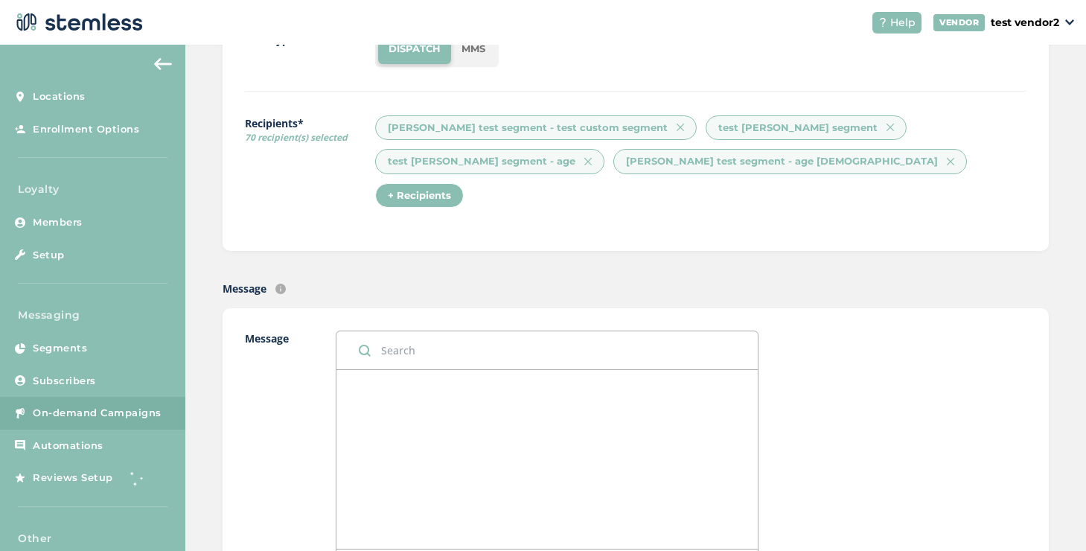
click at [475, 370] on div at bounding box center [546, 459] width 421 height 179
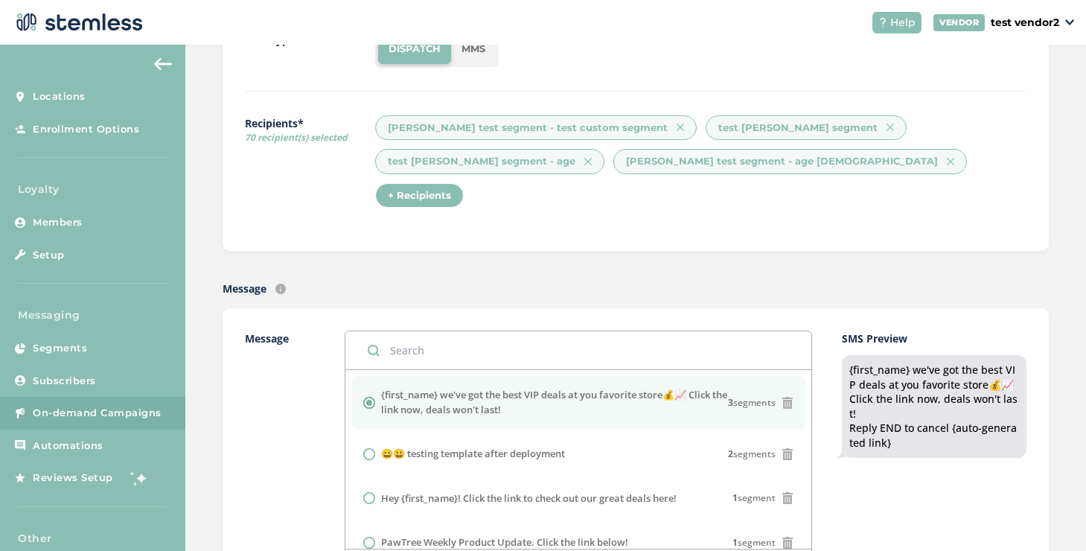
scroll to position [328, 0]
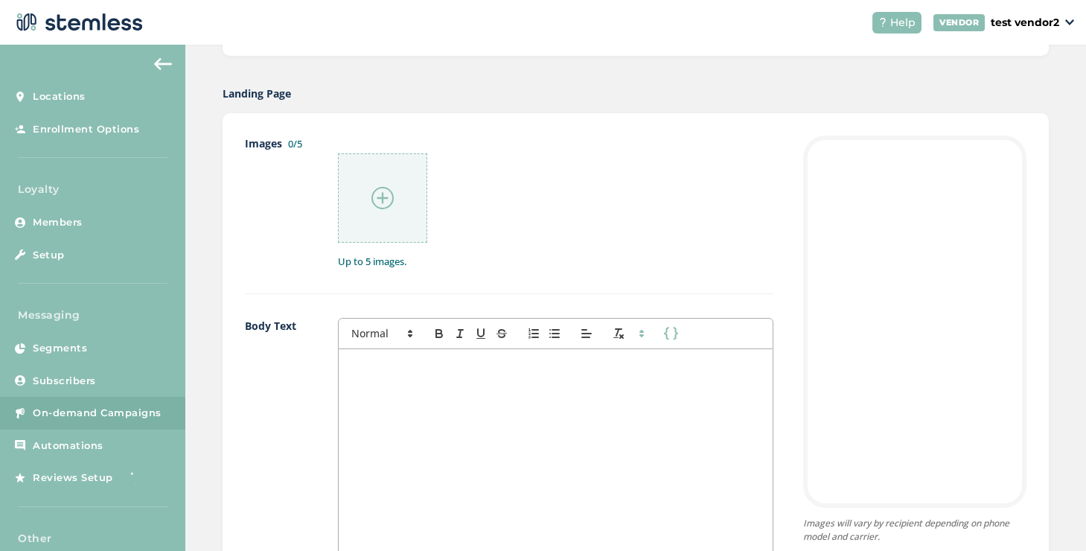
click at [441, 349] on div at bounding box center [556, 497] width 434 height 297
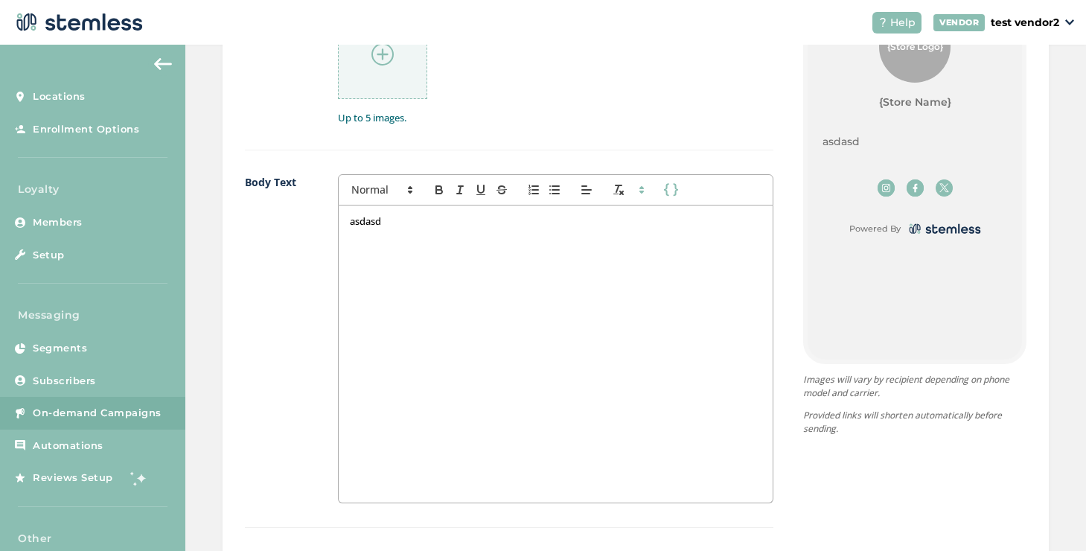
scroll to position [1239, 0]
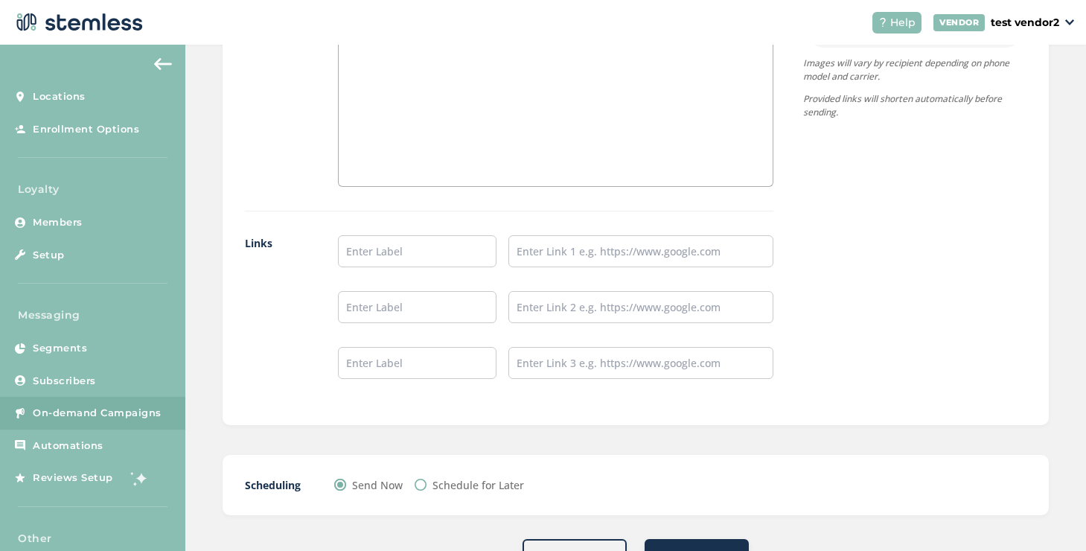
click at [476, 477] on label "Schedule for Later" at bounding box center [479, 485] width 92 height 16
click at [427, 479] on input "Schedule for Later" at bounding box center [421, 485] width 12 height 12
radio input "true"
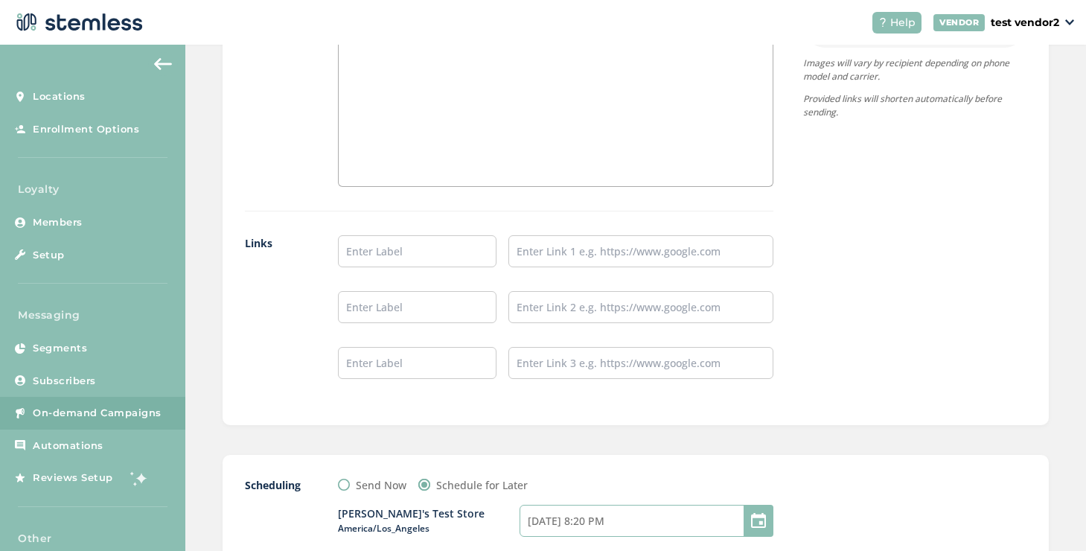
click at [590, 505] on input "08/17/2025 8:20 PM" at bounding box center [647, 521] width 254 height 32
select select "10"
select select "20"
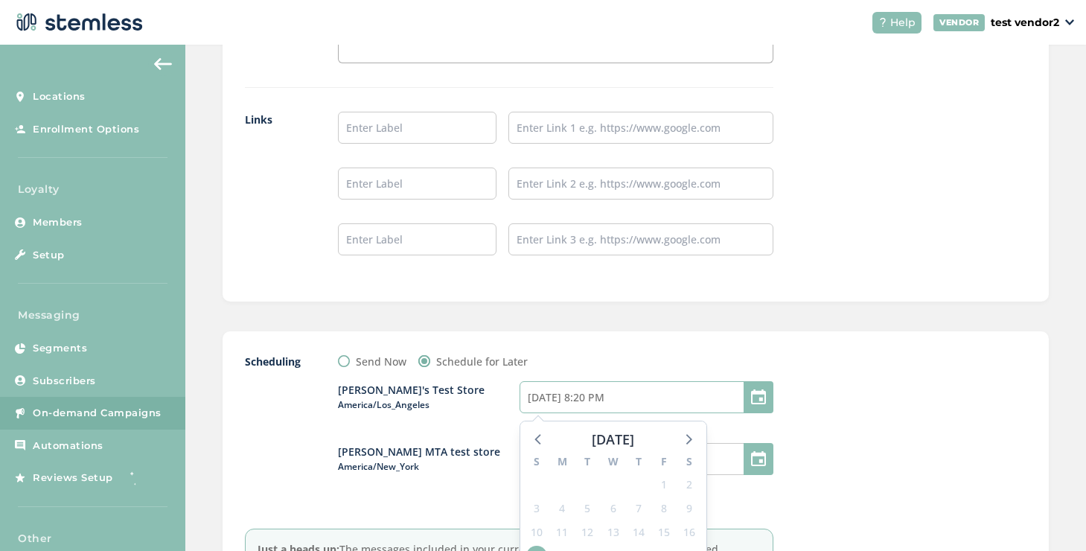
scroll to position [1486, 0]
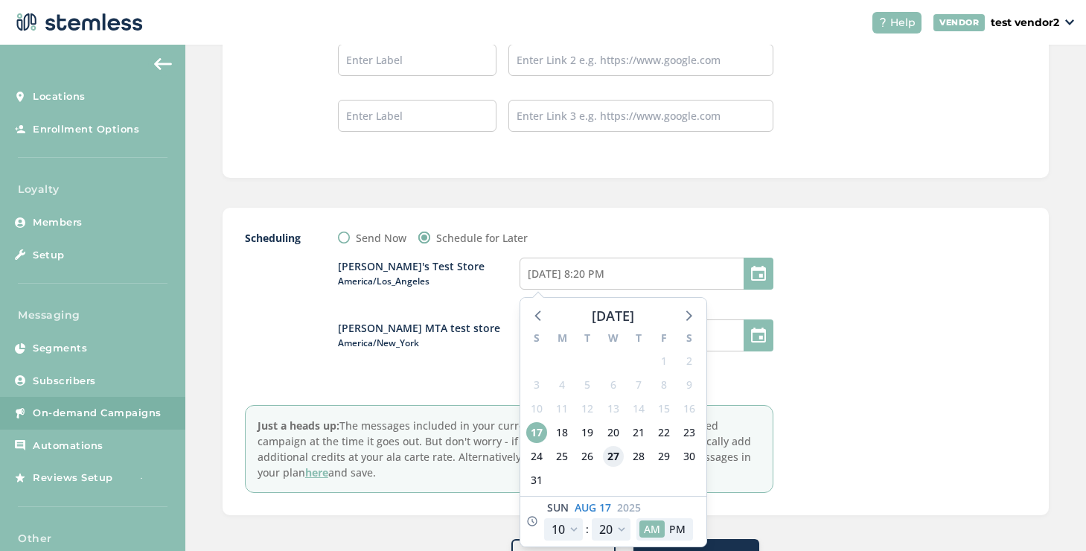
click at [617, 446] on span "27" at bounding box center [613, 456] width 21 height 21
type input "08/27/2025 8:20 PM"
click at [850, 399] on div at bounding box center [914, 361] width 223 height 263
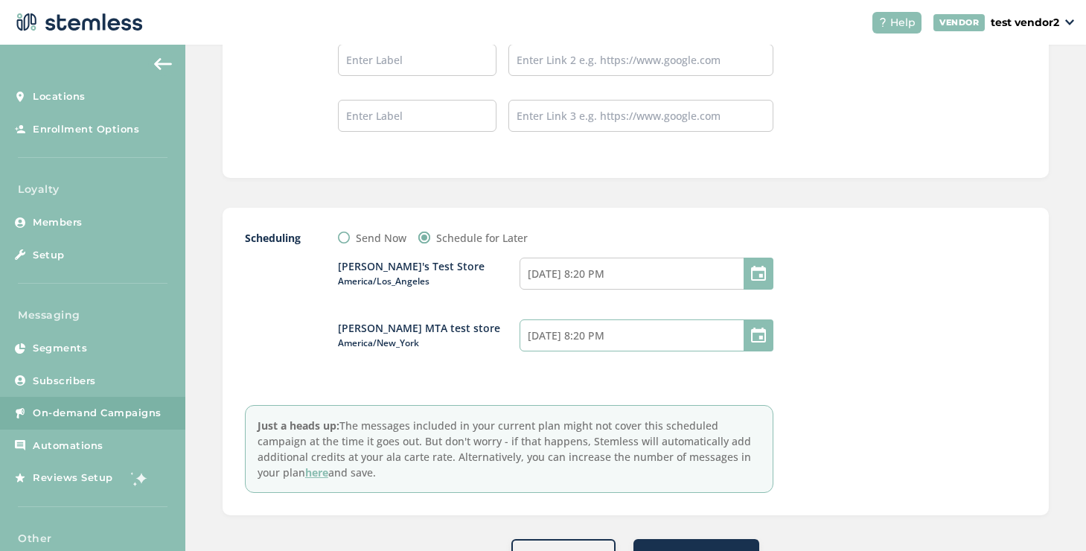
click at [675, 319] on input "08/17/2025 8:20 PM" at bounding box center [647, 335] width 254 height 32
select select "13"
select select "20"
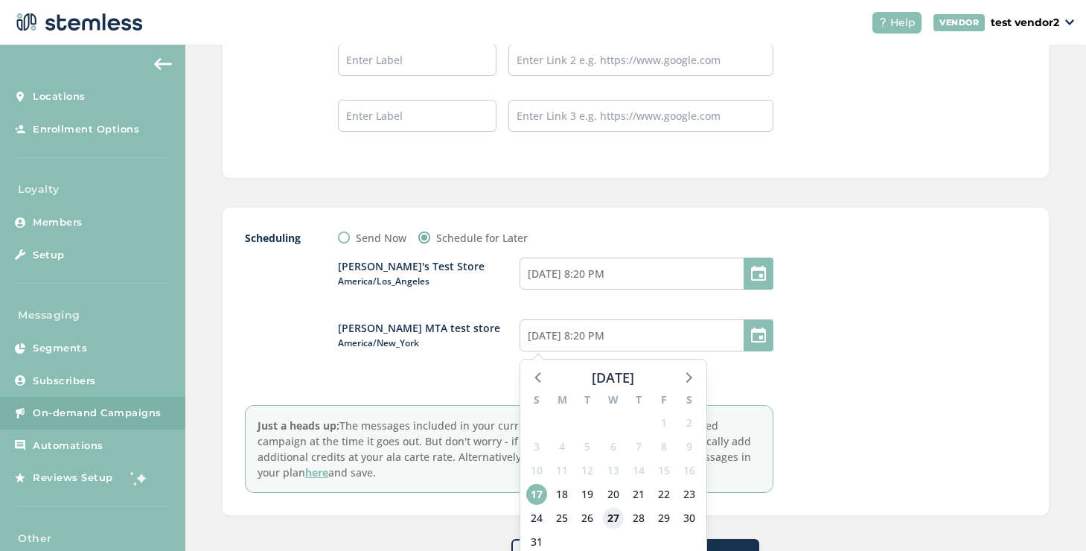
click at [609, 508] on span "27" at bounding box center [613, 518] width 21 height 21
type input "08/27/2025 8:20 PM"
click at [852, 394] on div at bounding box center [914, 361] width 223 height 263
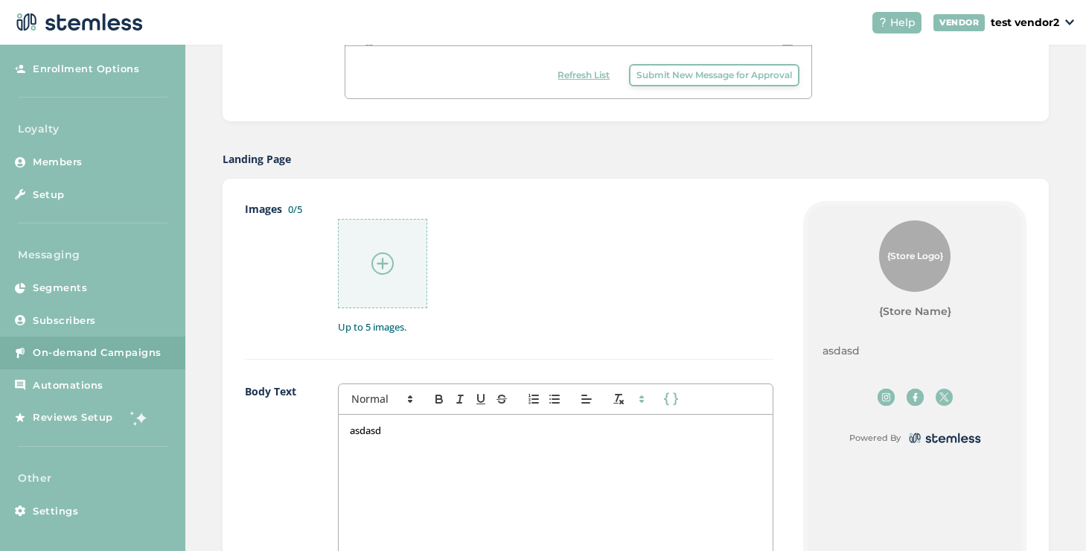
scroll to position [712, 0]
click at [375, 424] on p "asdasd" at bounding box center [556, 430] width 412 height 13
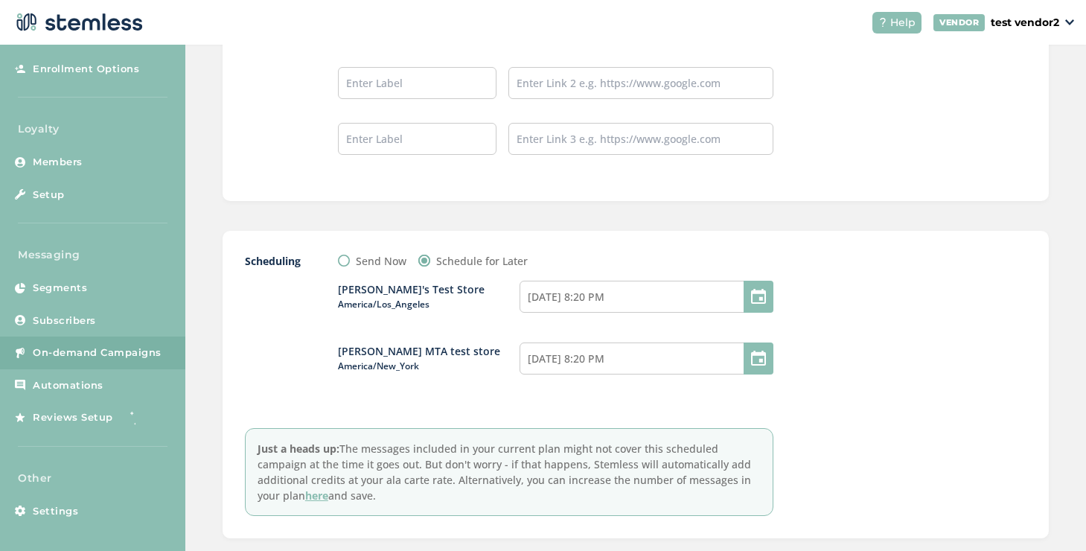
scroll to position [1486, 0]
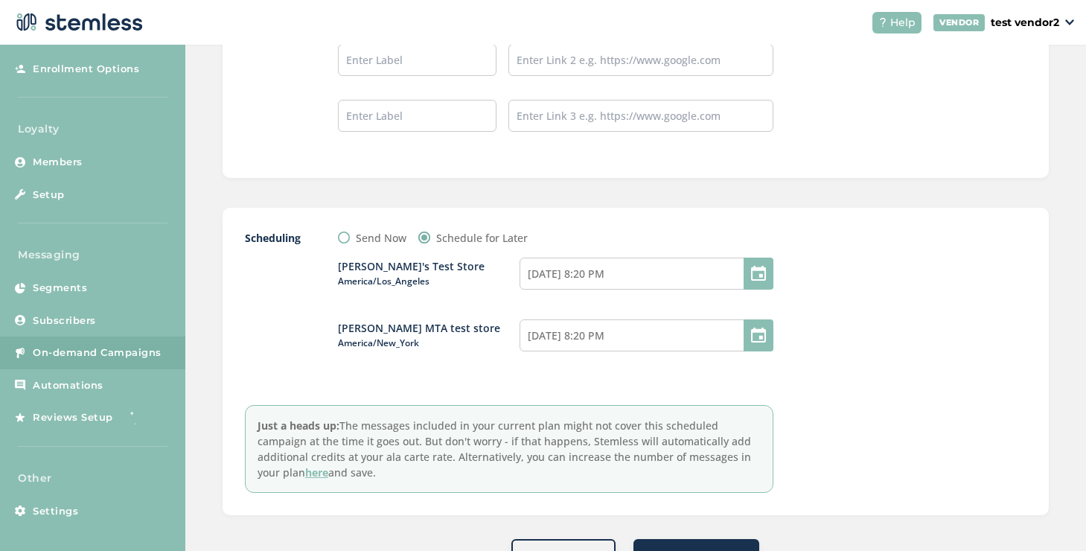
click at [741, 548] on span "Schedule Campaign" at bounding box center [696, 555] width 102 height 15
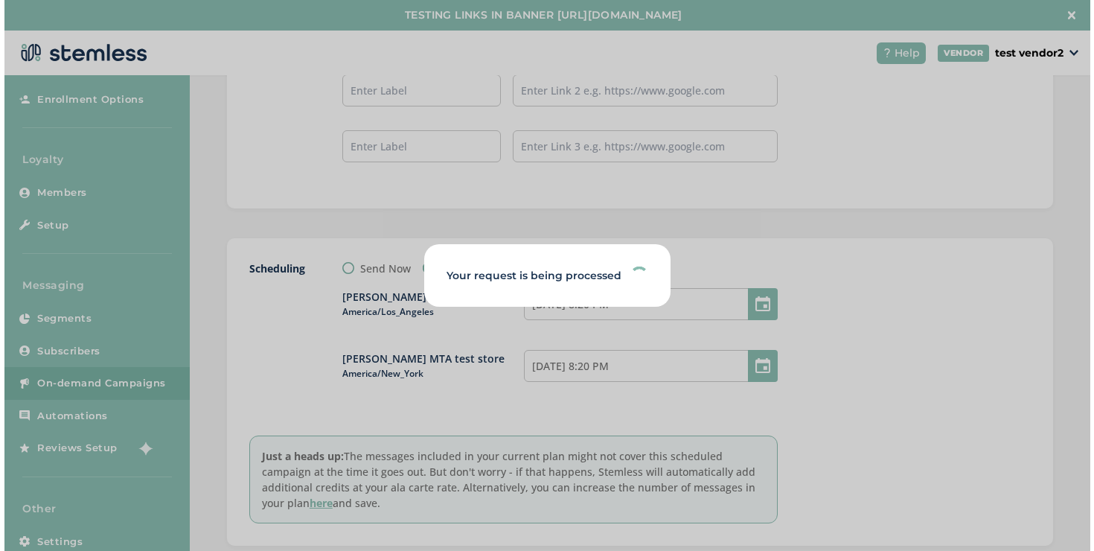
scroll to position [0, 0]
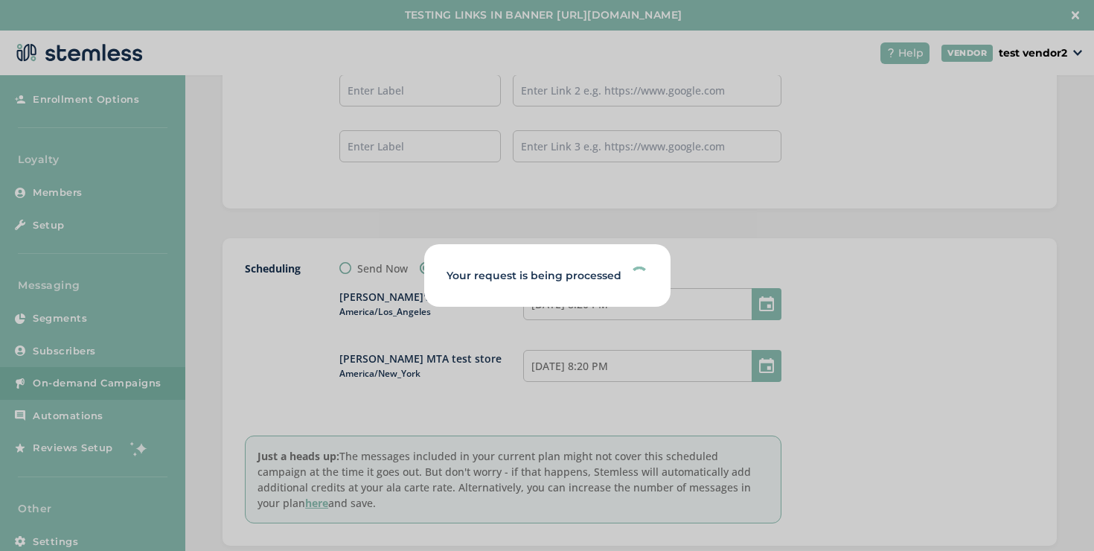
click at [526, 278] on label "Your request is being processed" at bounding box center [534, 276] width 175 height 16
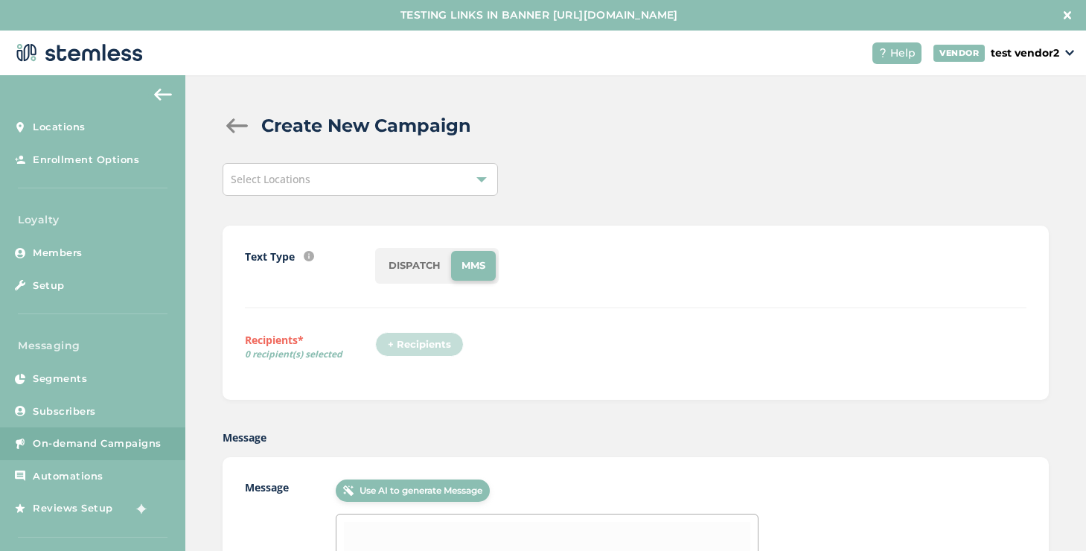
click at [406, 269] on li "DISPATCH" at bounding box center [414, 266] width 73 height 30
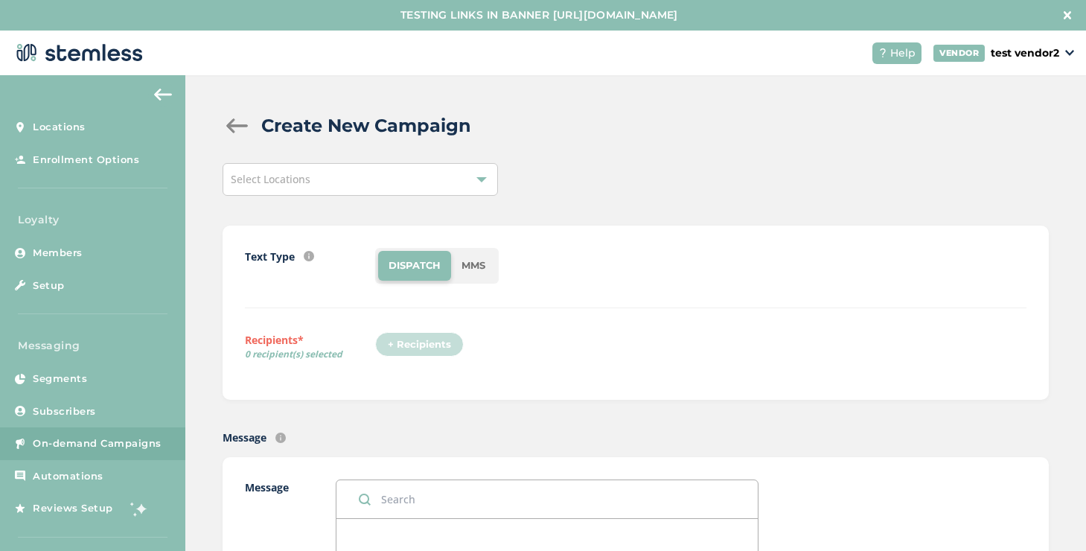
click at [402, 186] on div "Select Locations" at bounding box center [360, 179] width 275 height 33
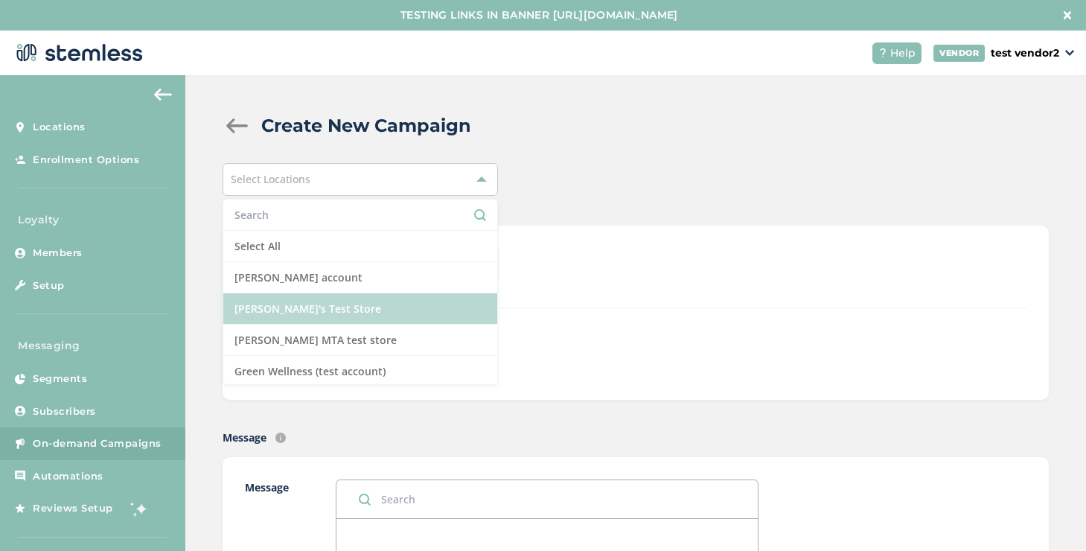
click at [319, 307] on li "[PERSON_NAME]'s Test Store" at bounding box center [360, 308] width 274 height 31
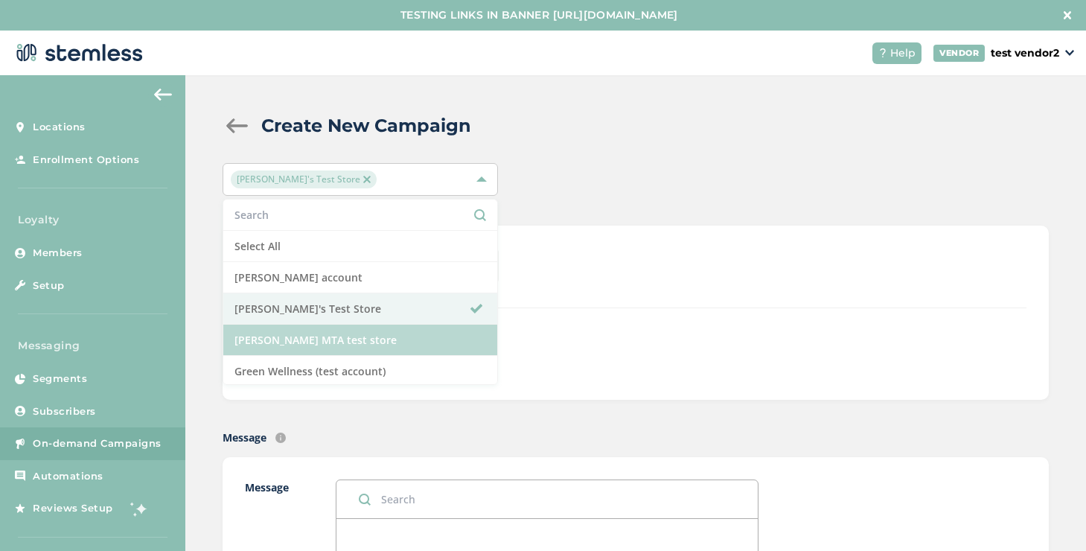
click at [321, 338] on li "[PERSON_NAME] MTA test store" at bounding box center [360, 340] width 274 height 31
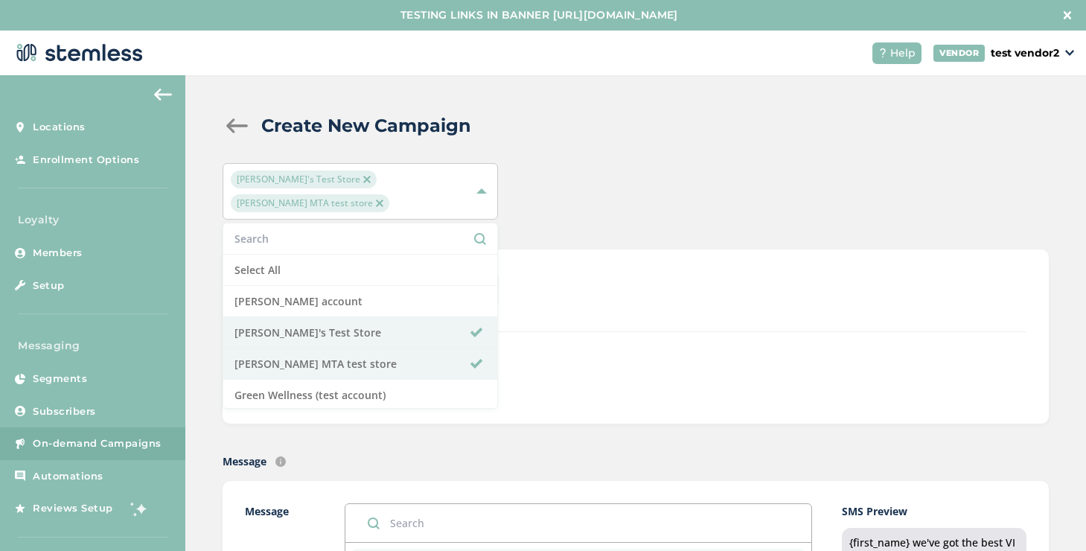
click at [640, 356] on div "+ Recipients" at bounding box center [700, 373] width 651 height 34
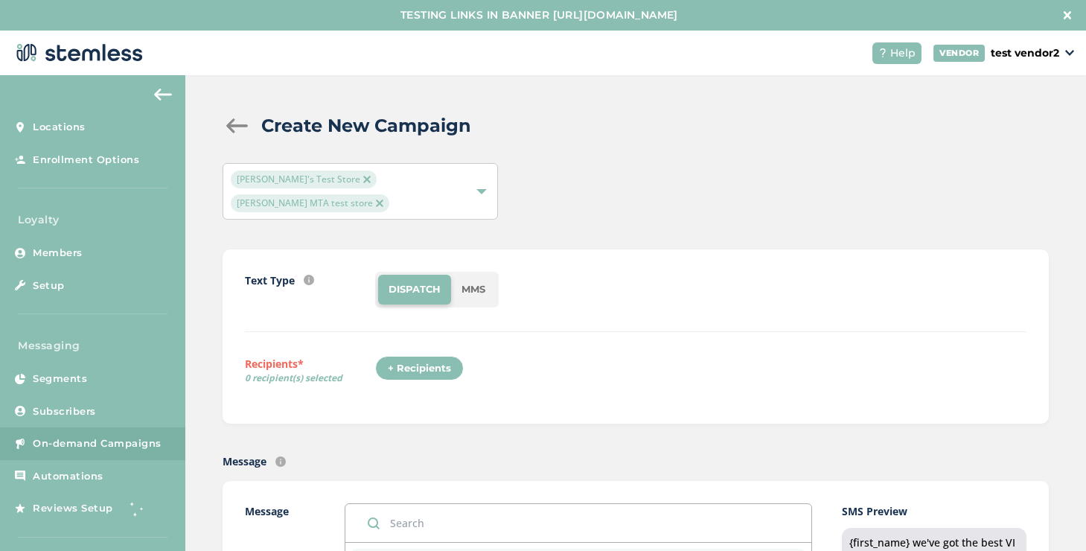
click at [439, 356] on div "+ Recipients" at bounding box center [419, 368] width 89 height 25
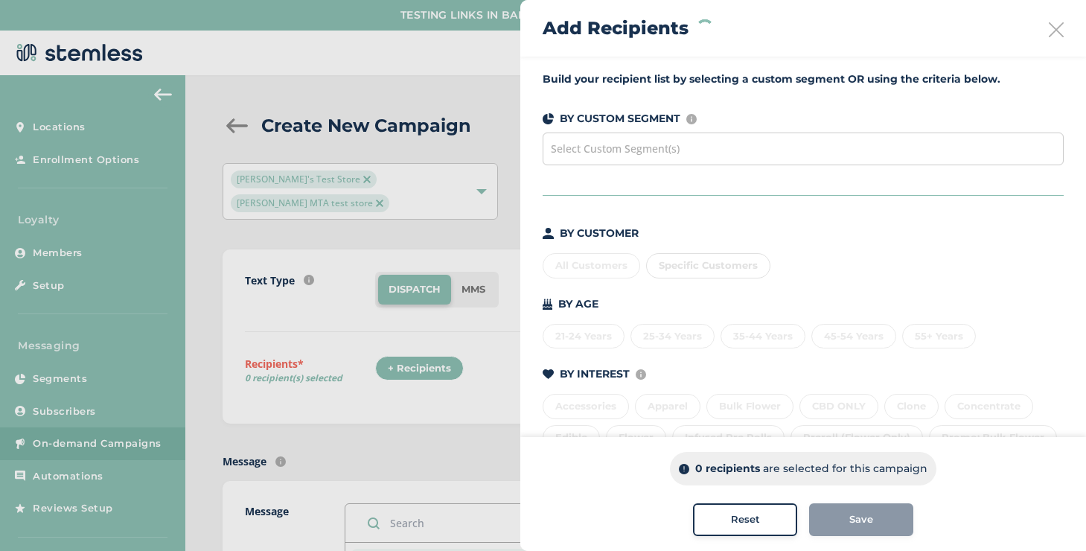
click at [596, 156] on div "Select Custom Segment(s)" at bounding box center [803, 149] width 521 height 33
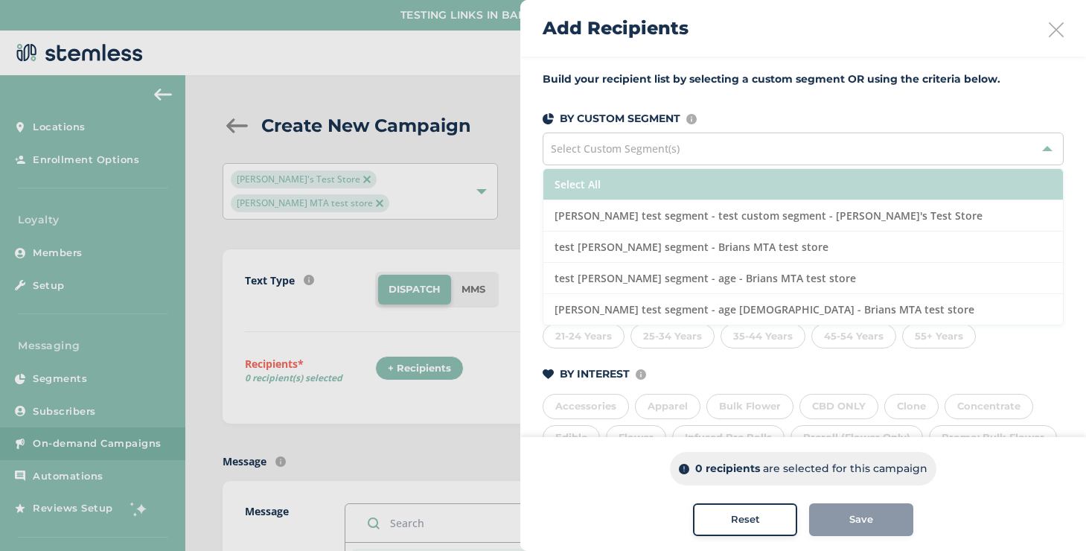
click at [590, 191] on li "Select All" at bounding box center [803, 184] width 520 height 31
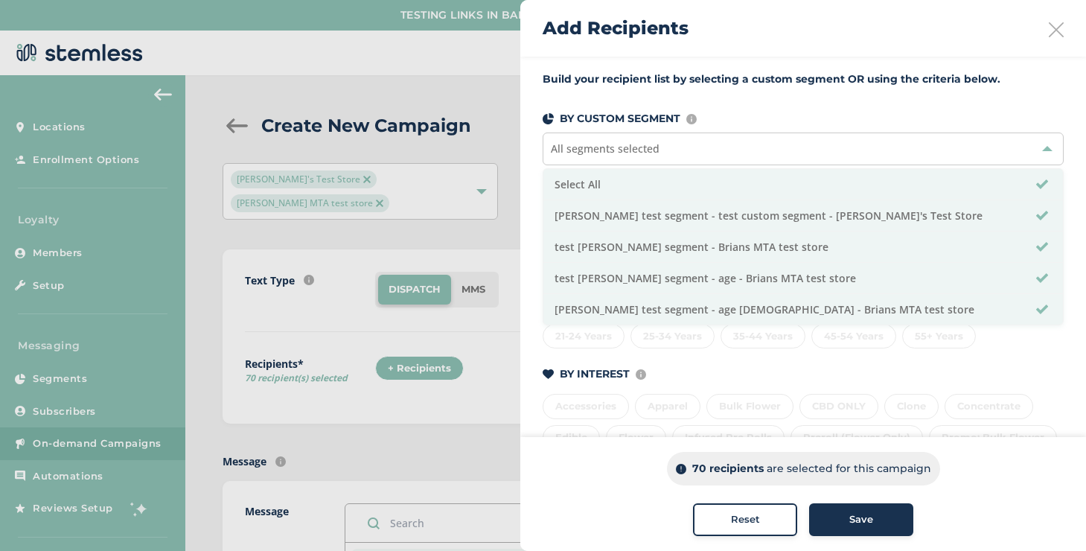
click at [809, 517] on button "Save" at bounding box center [861, 519] width 104 height 33
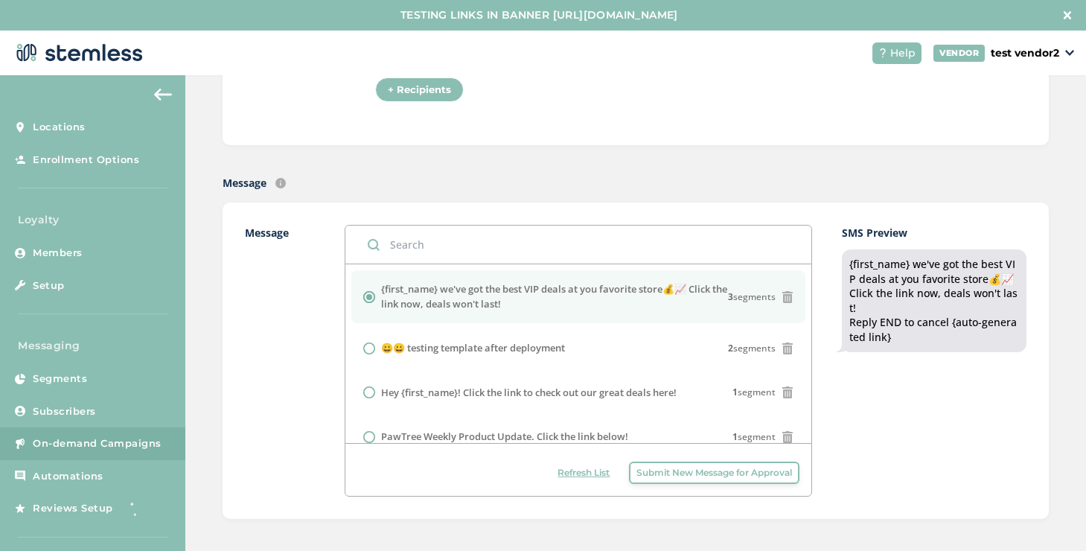
scroll to position [420, 0]
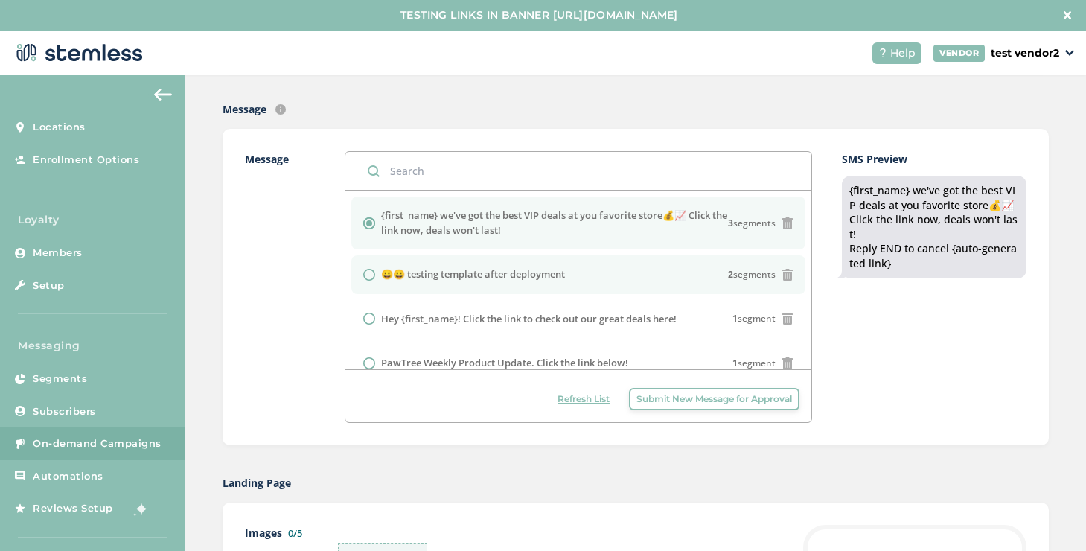
click at [433, 255] on li "😀😀 testing template after deployment 2 segments" at bounding box center [578, 274] width 455 height 39
radio input "false"
radio input "true"
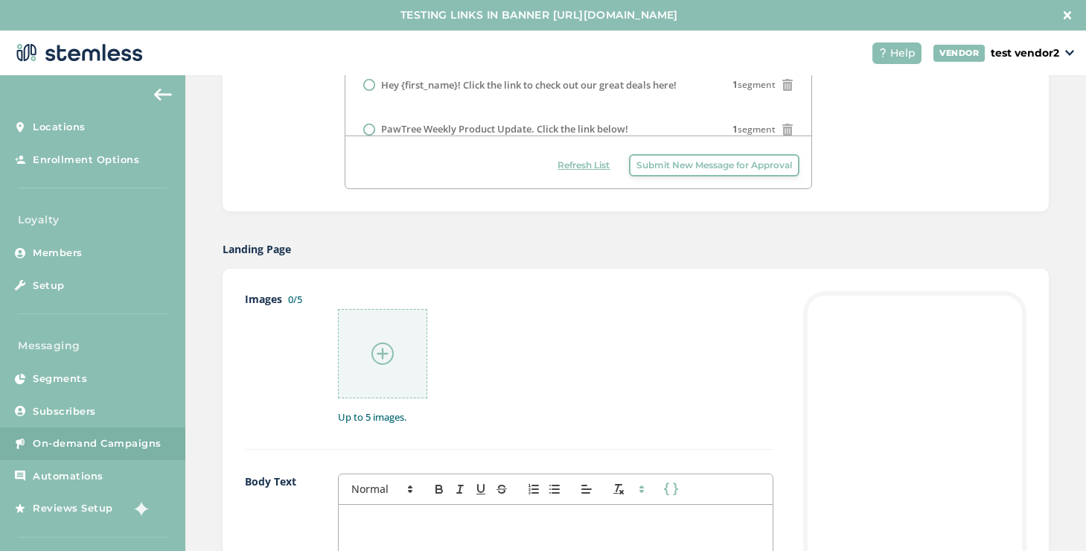
scroll to position [820, 0]
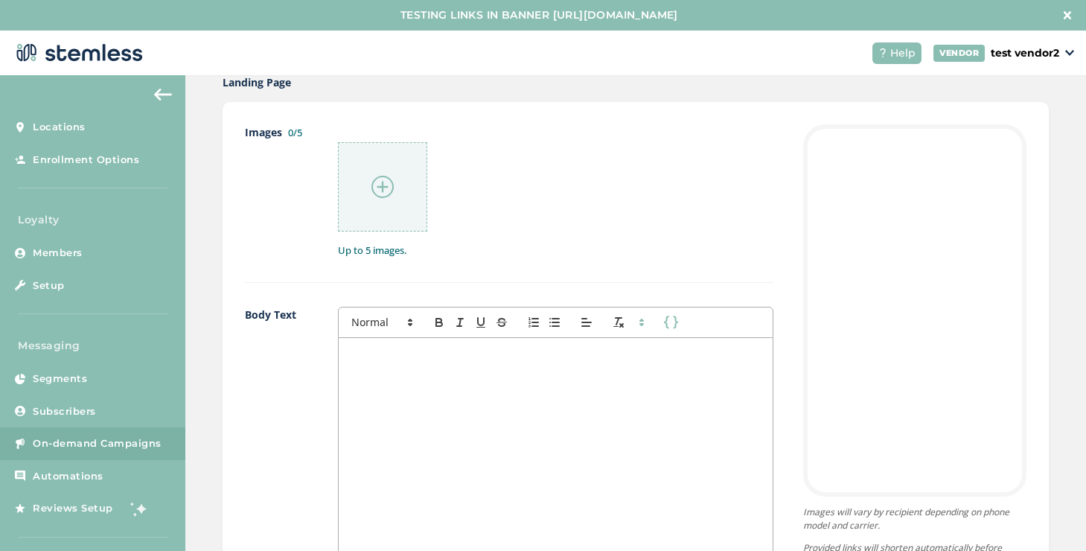
click at [440, 339] on div at bounding box center [556, 486] width 434 height 297
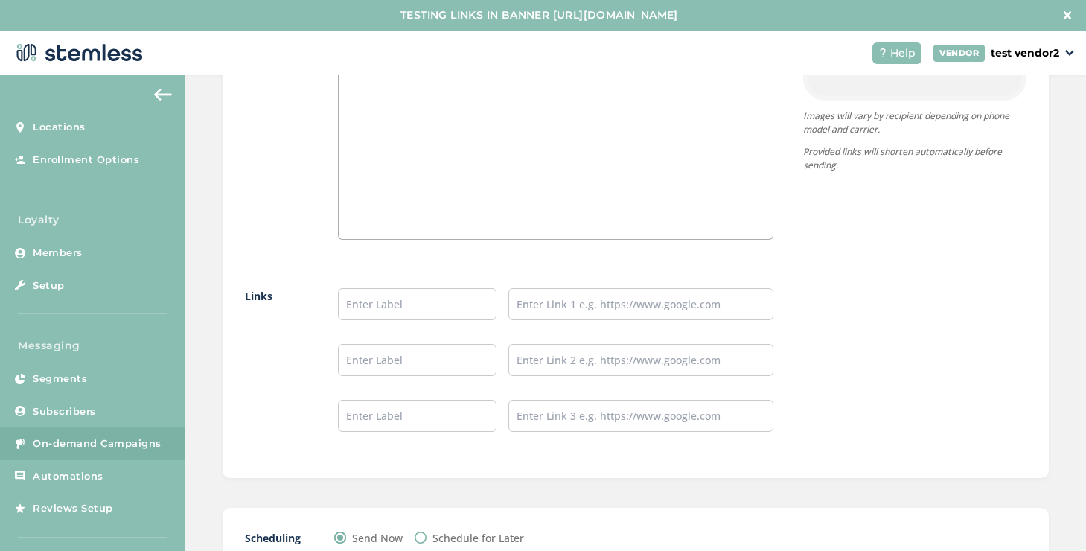
scroll to position [1239, 0]
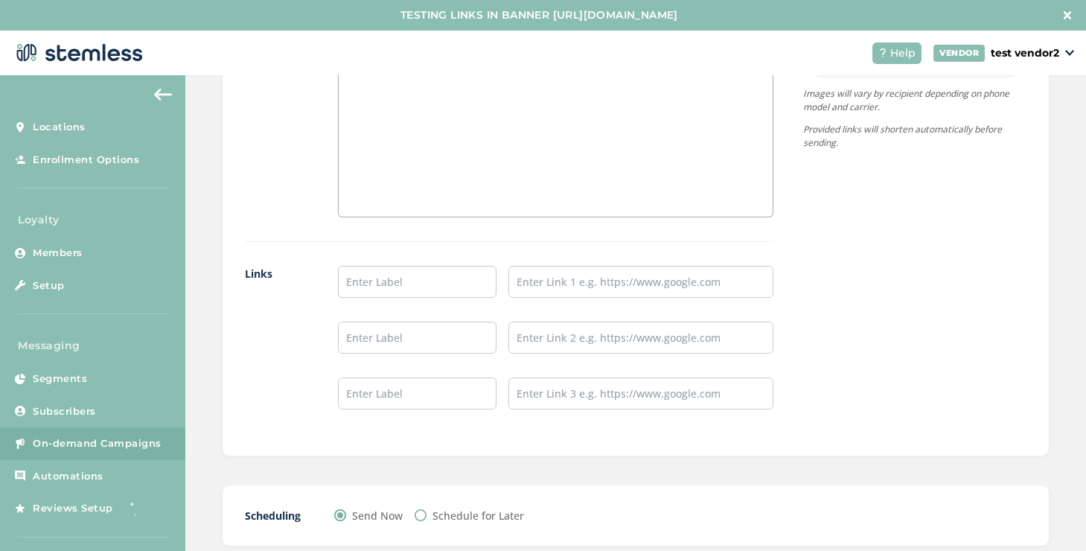
click at [494, 508] on label "Schedule for Later" at bounding box center [479, 516] width 92 height 16
click at [427, 509] on input "Schedule for Later" at bounding box center [421, 515] width 12 height 12
radio input "true"
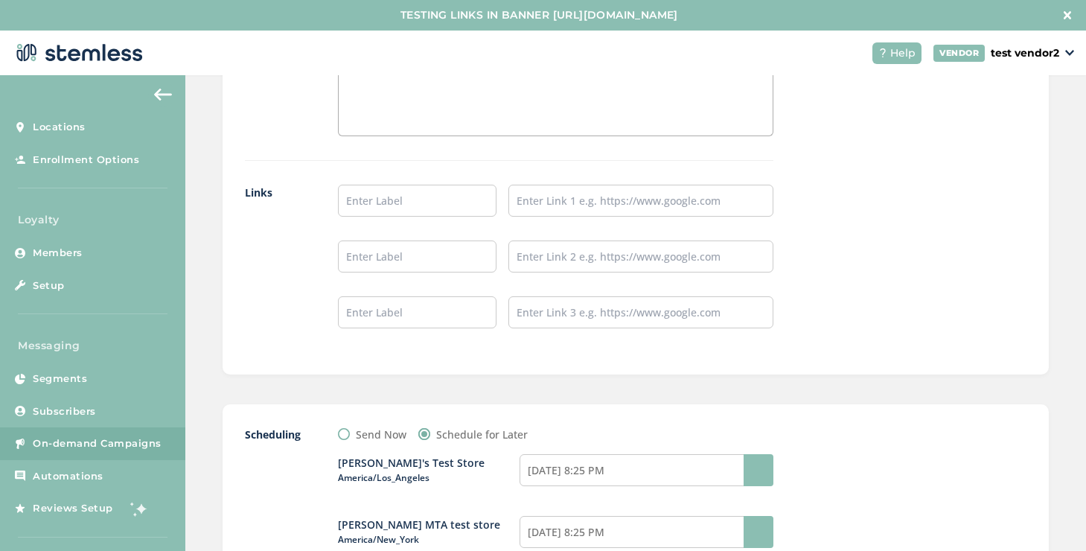
scroll to position [1461, 0]
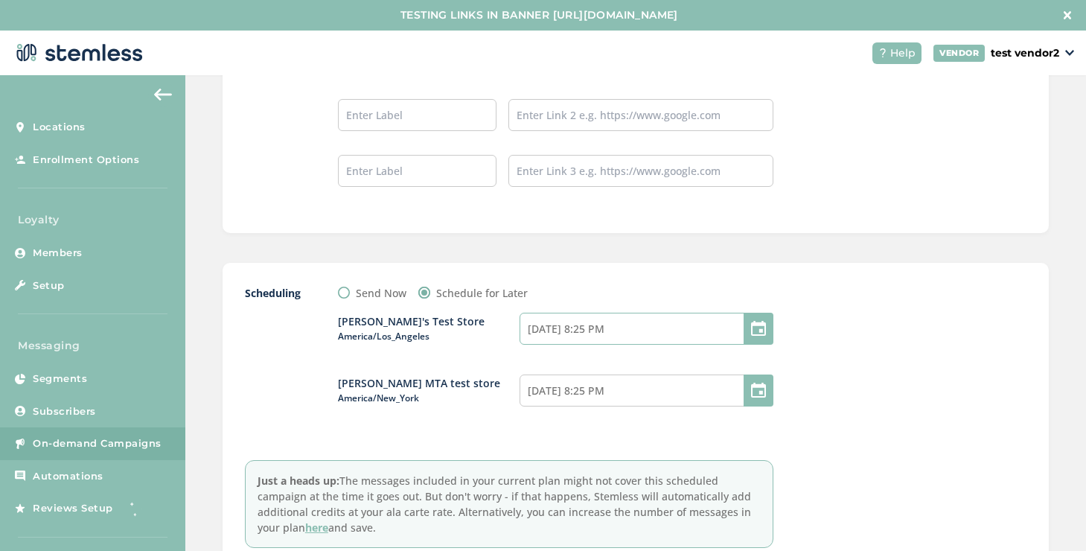
click at [648, 313] on input "[DATE] 8:25 PM" at bounding box center [647, 329] width 254 height 32
select select "10"
select select "25"
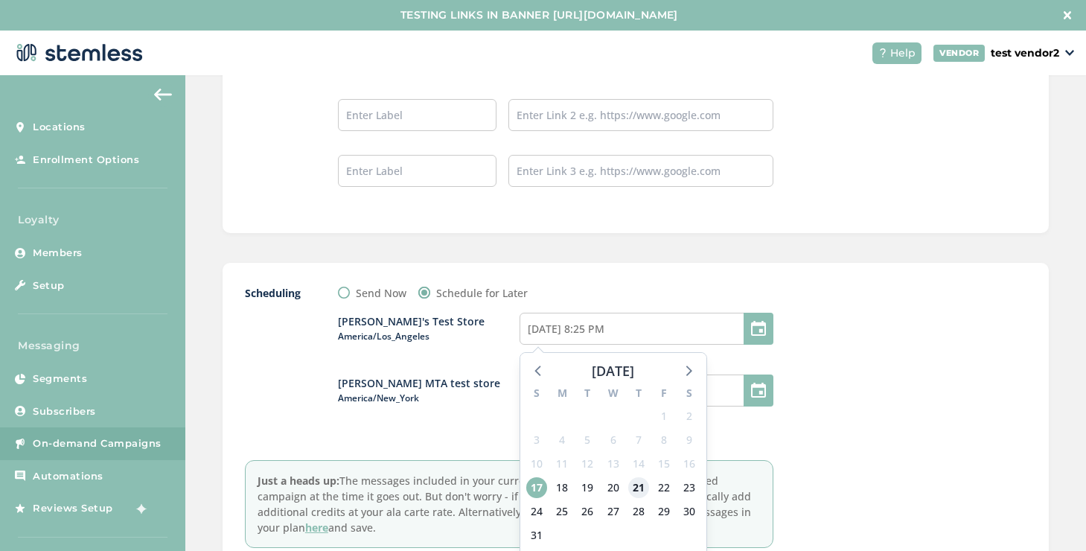
click at [634, 477] on span "21" at bounding box center [638, 487] width 21 height 21
type input "08/21/2025 8:25 PM"
click at [819, 404] on div at bounding box center [914, 416] width 223 height 263
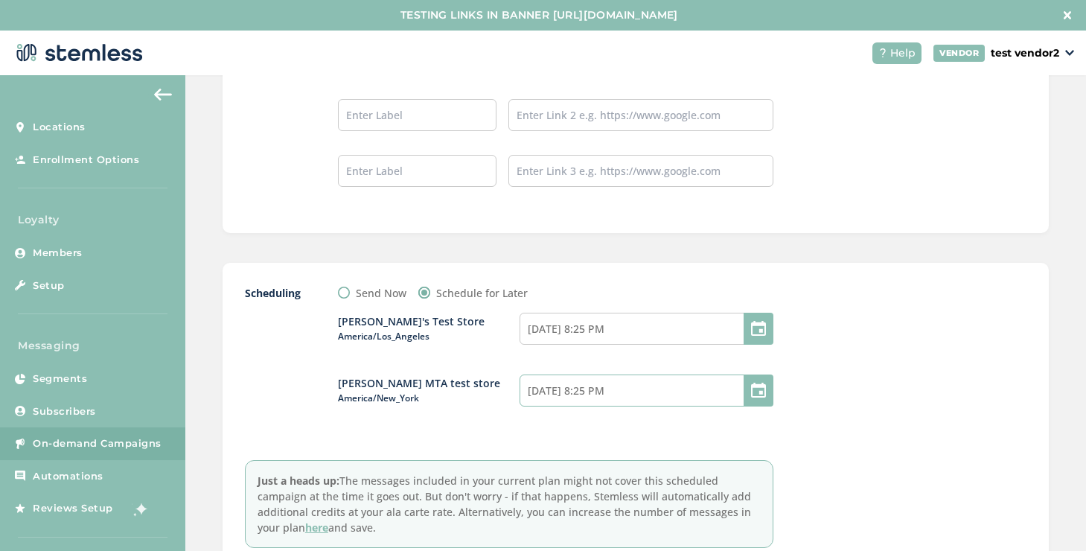
click at [701, 374] on input "[DATE] 8:25 PM" at bounding box center [647, 390] width 254 height 32
select select "13"
select select "25"
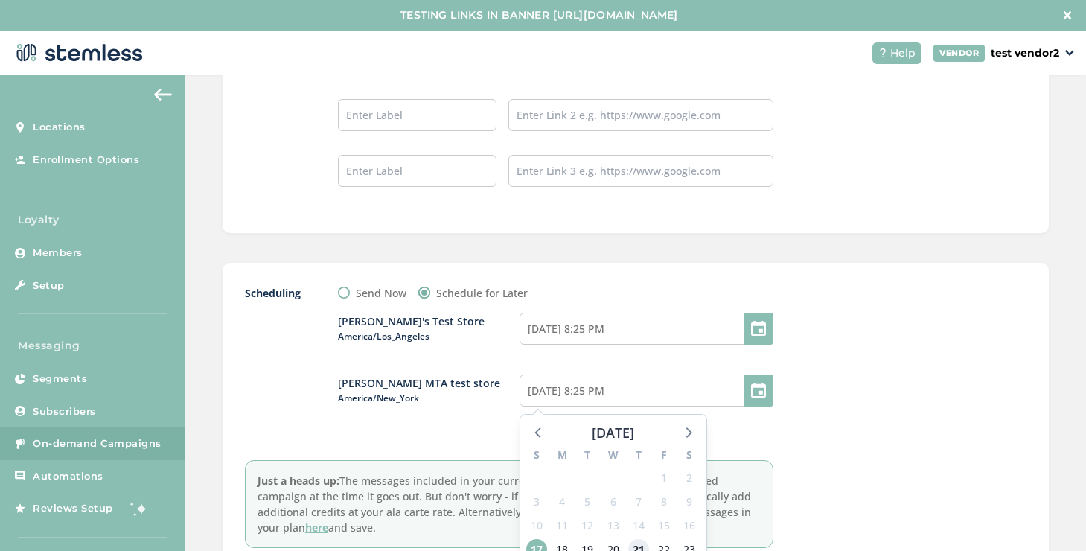
click at [632, 539] on span "21" at bounding box center [638, 549] width 21 height 21
type input "08/21/2025 8:25 PM"
click at [810, 462] on div at bounding box center [914, 416] width 223 height 263
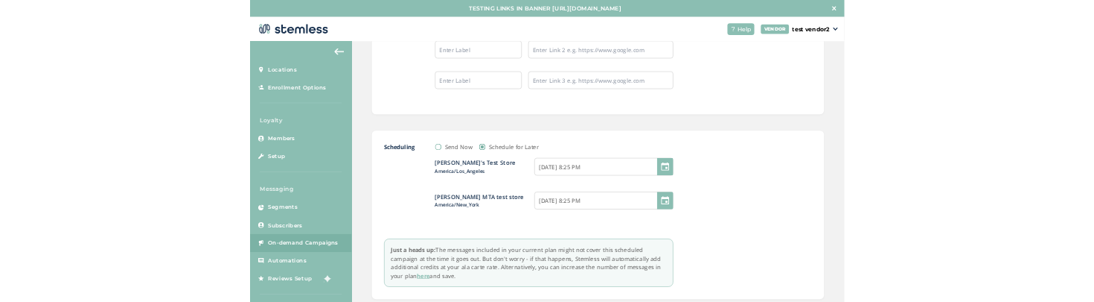
scroll to position [1486, 0]
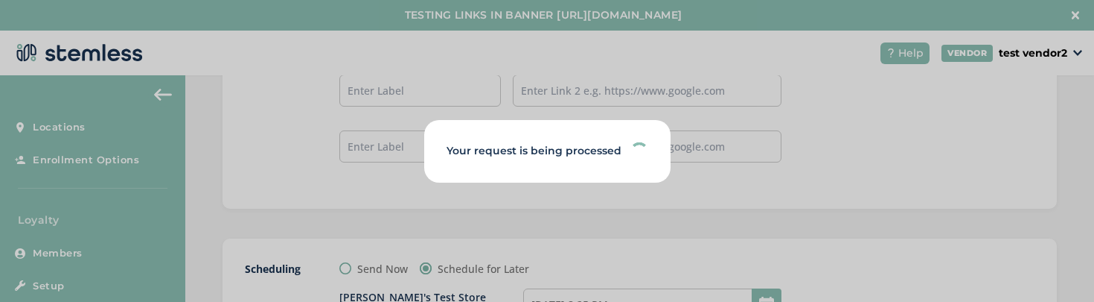
click at [320, 148] on div "Your request is being processed" at bounding box center [547, 151] width 1094 height 302
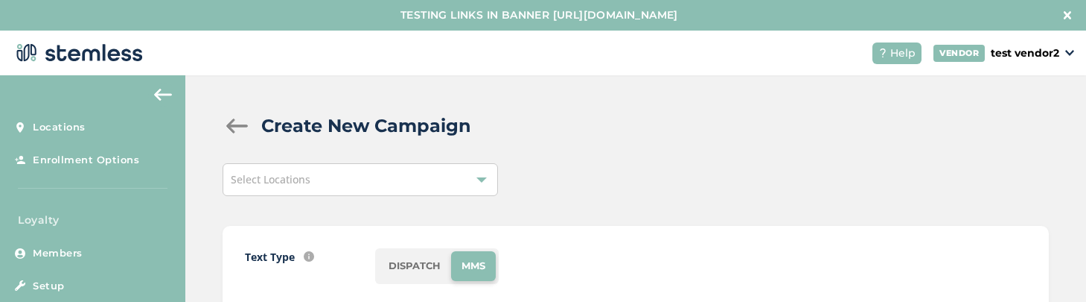
click at [442, 186] on div "Select Locations" at bounding box center [360, 179] width 275 height 33
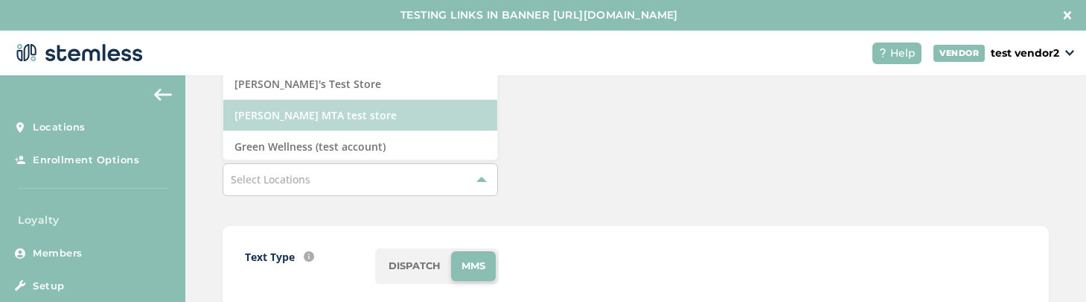
click at [406, 114] on li "[PERSON_NAME] MTA test store" at bounding box center [360, 115] width 274 height 31
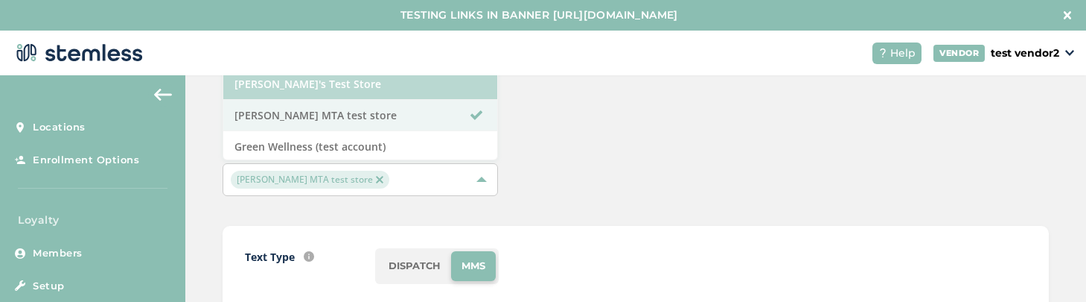
click at [413, 91] on li "[PERSON_NAME]'s Test Store" at bounding box center [360, 83] width 274 height 31
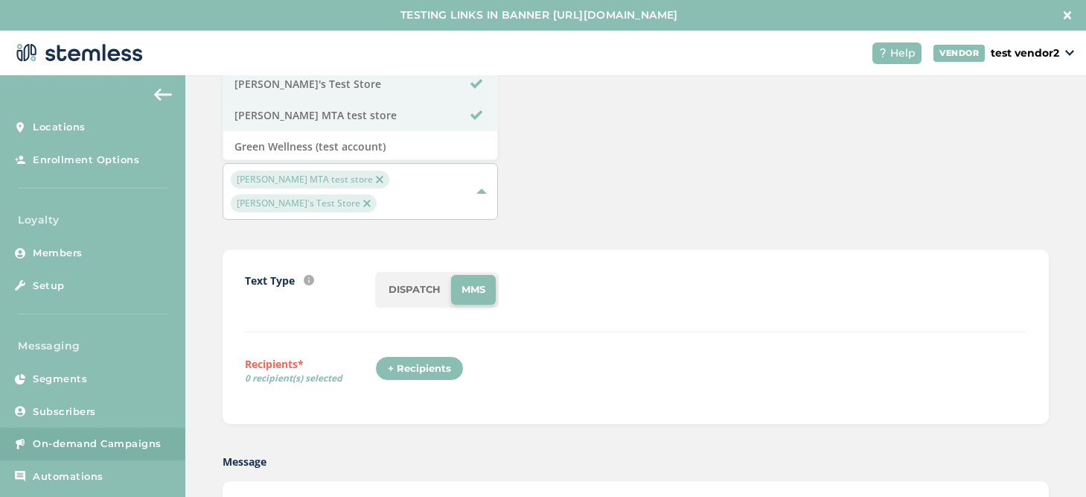
click at [436, 301] on div "+ Recipients" at bounding box center [419, 368] width 89 height 25
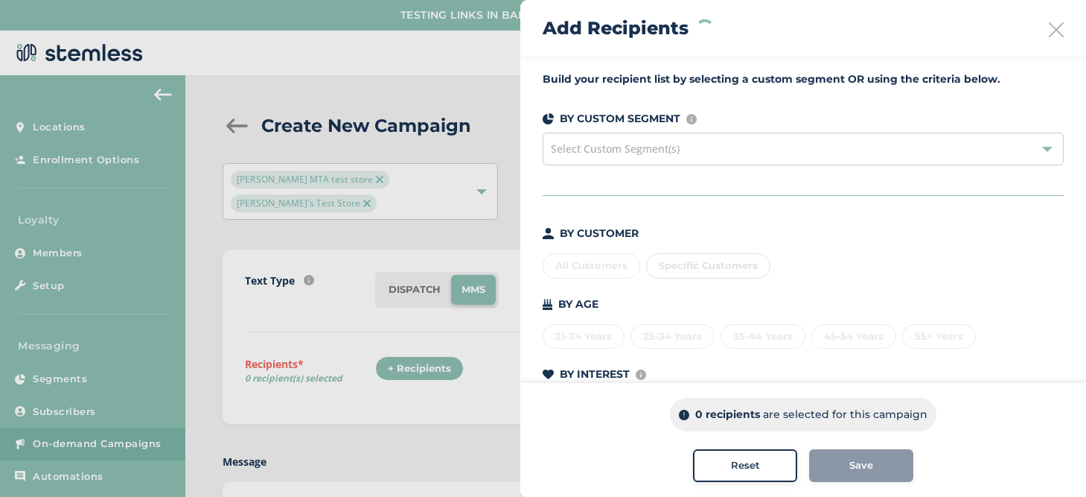
click at [625, 157] on div "Select Custom Segment(s)" at bounding box center [803, 149] width 521 height 33
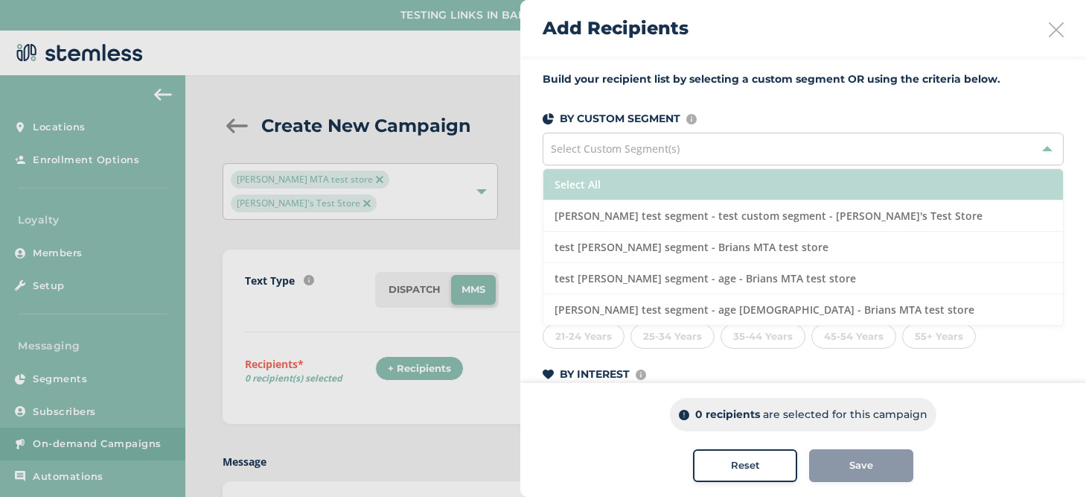
click at [619, 185] on li "Select All" at bounding box center [803, 184] width 520 height 31
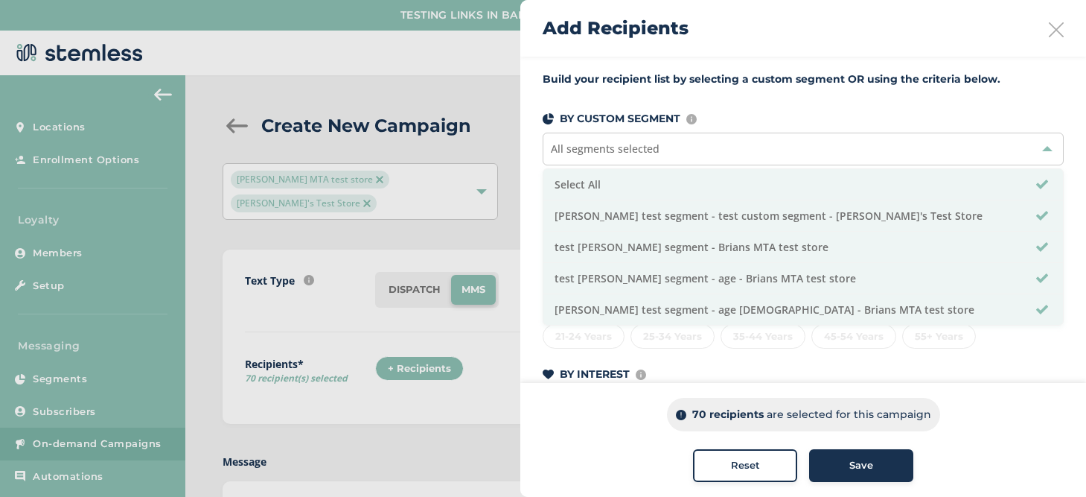
click at [835, 301] on button "Save" at bounding box center [861, 465] width 104 height 33
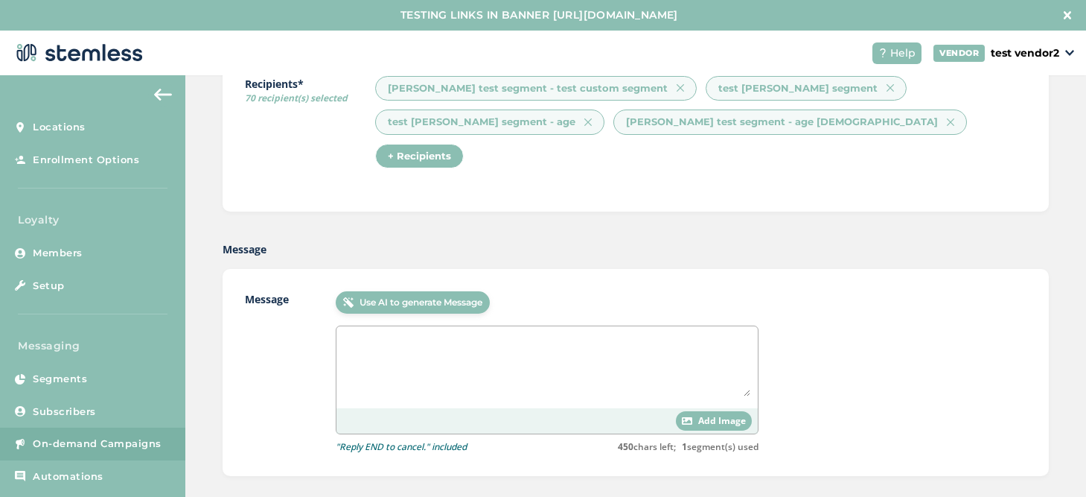
scroll to position [290, 0]
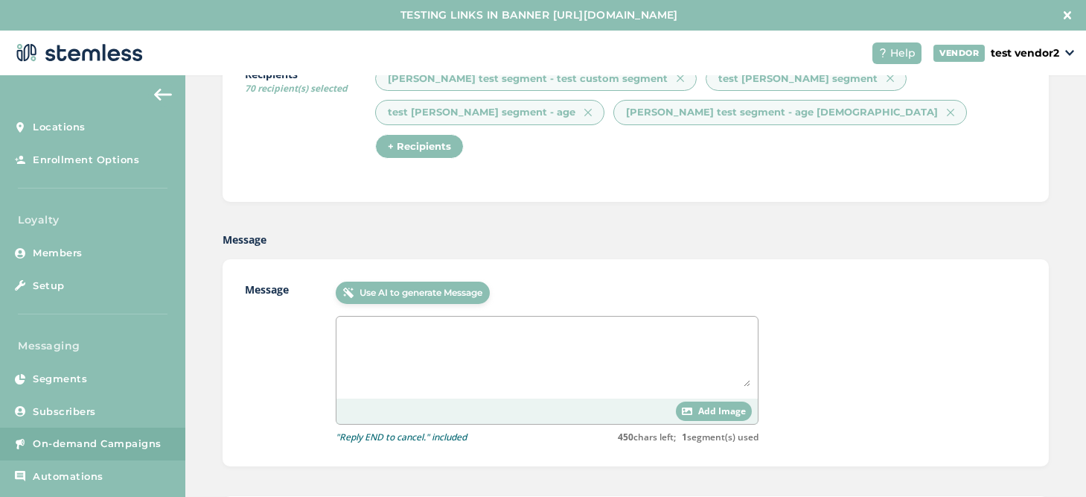
click at [434, 301] on textarea at bounding box center [547, 355] width 406 height 63
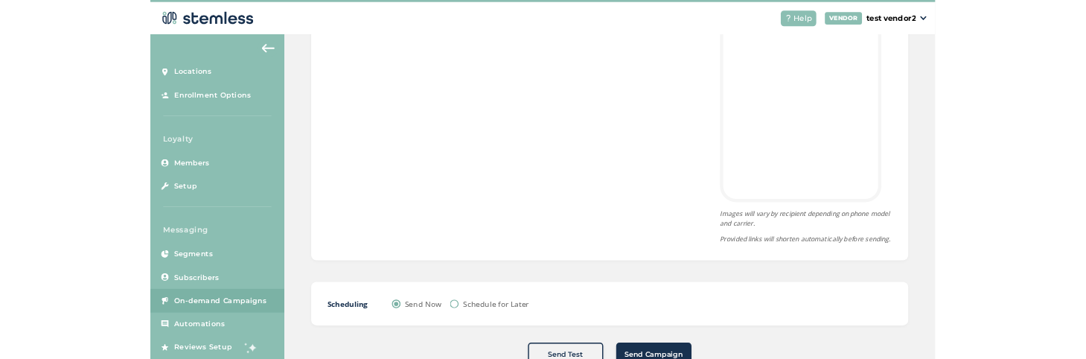
scroll to position [31, 0]
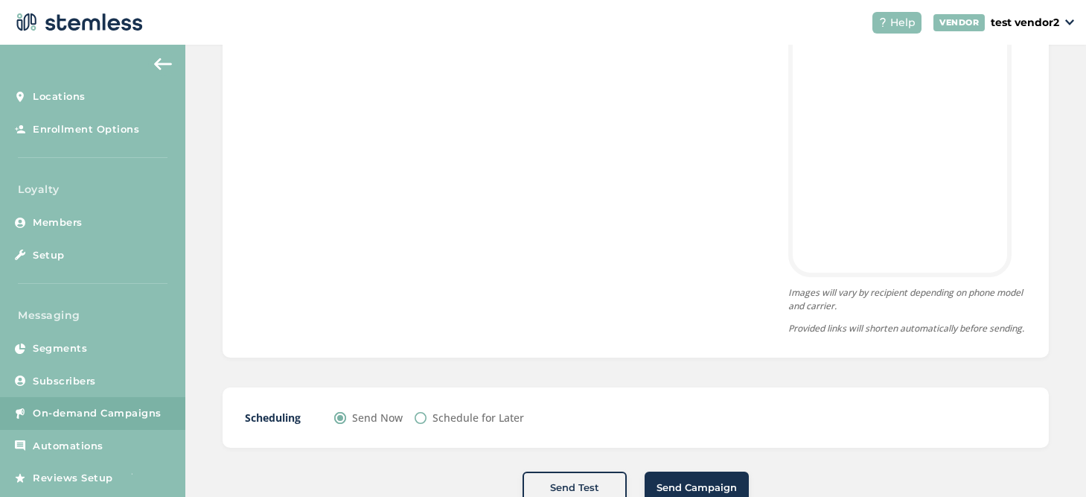
type textarea "testing"
click at [482, 301] on label "Schedule for Later" at bounding box center [479, 417] width 92 height 16
click at [427, 301] on input "Schedule for Later" at bounding box center [421, 418] width 12 height 12
radio input "true"
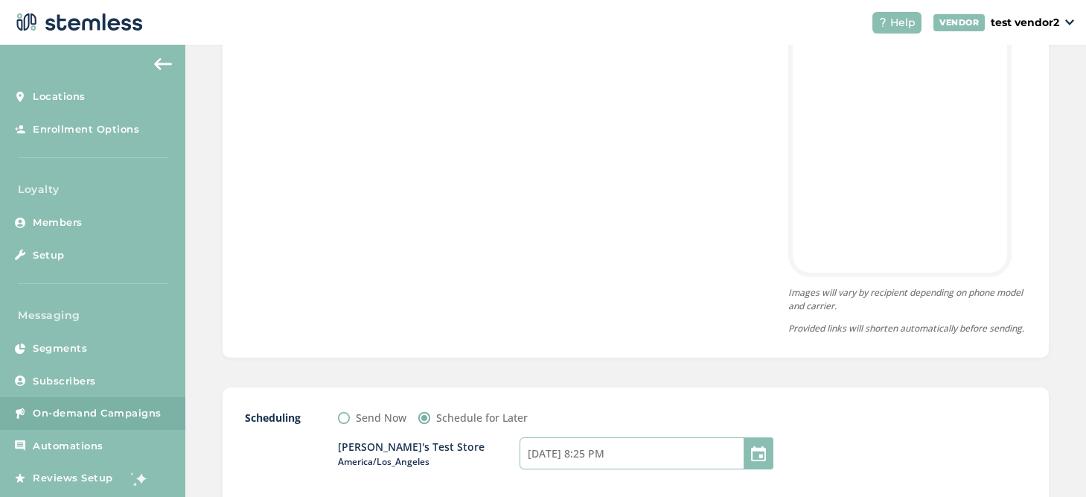
drag, startPoint x: 593, startPoint y: 408, endPoint x: 611, endPoint y: 406, distance: 18.7
click at [593, 301] on input "[DATE] 8:25 PM" at bounding box center [647, 453] width 254 height 32
select select "10"
select select "25"
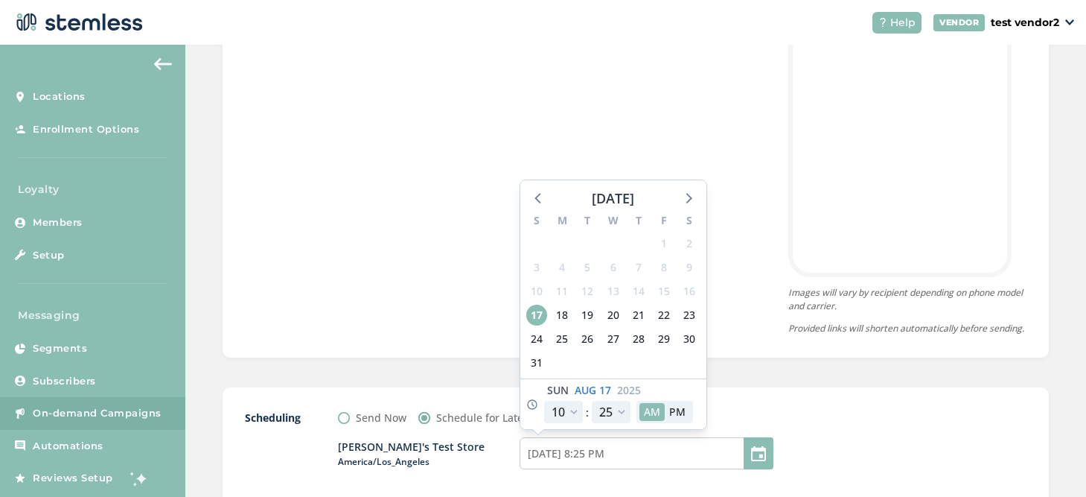
click at [672, 301] on div "29" at bounding box center [663, 339] width 25 height 24
click at [665, 301] on span "29" at bounding box center [664, 338] width 21 height 21
type input "[DATE] 8:25 PM"
click at [733, 301] on div "Create New Campaign [PERSON_NAME] MTA test store [PERSON_NAME]'s Test Store Tex…" at bounding box center [635, 86] width 901 height 1404
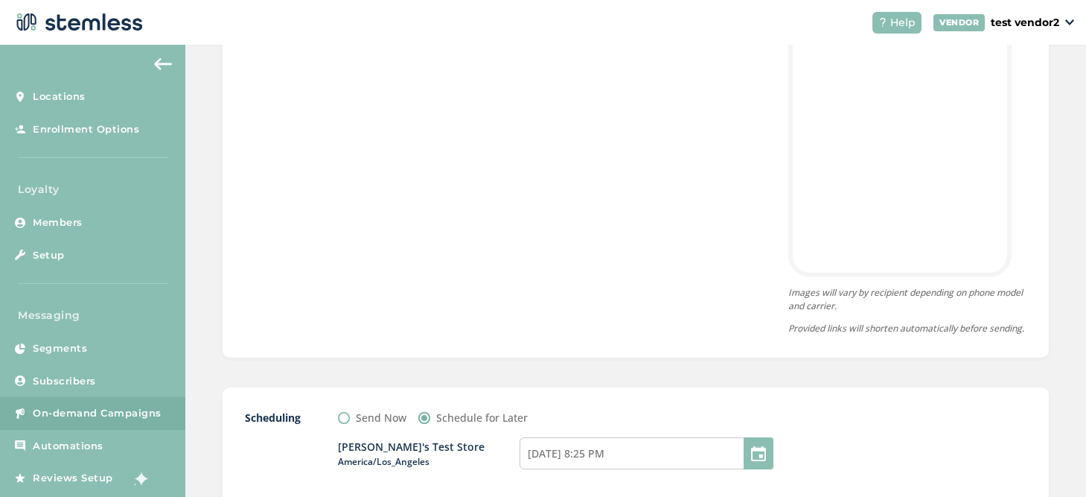
select select "13"
select select "25"
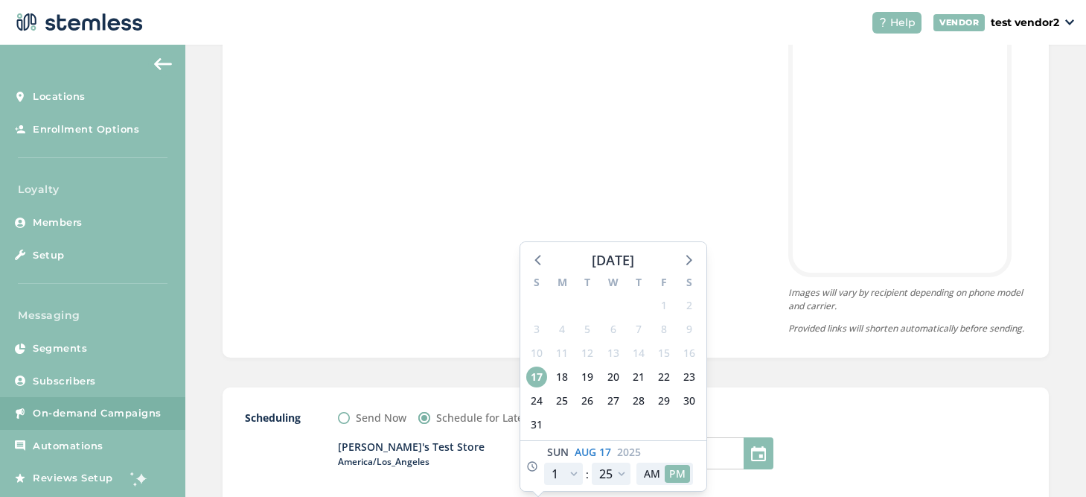
click at [672, 301] on div "29" at bounding box center [663, 401] width 25 height 24
click at [671, 301] on div "29" at bounding box center [663, 401] width 25 height 24
click at [663, 301] on span "29" at bounding box center [664, 400] width 21 height 21
type input "[DATE] 8:25 PM"
click at [750, 301] on div "Create New Campaign [PERSON_NAME] MTA test store [PERSON_NAME]'s Test Store Tex…" at bounding box center [635, 86] width 901 height 1404
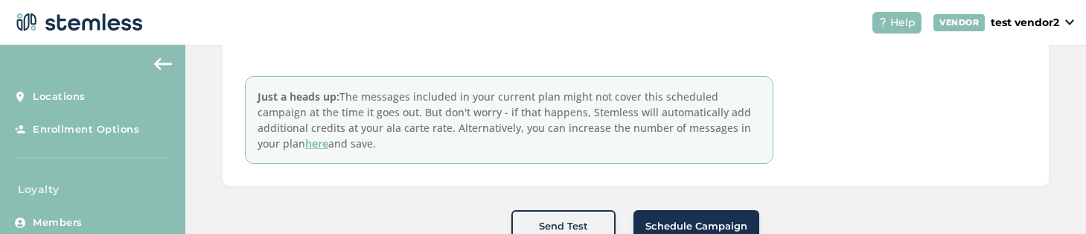
scroll to position [1170, 0]
drag, startPoint x: 739, startPoint y: 179, endPoint x: 784, endPoint y: 163, distance: 48.0
click at [784, 208] on div "Send Test Schedule Campaign" at bounding box center [636, 224] width 826 height 33
click at [725, 217] on span "Schedule Campaign" at bounding box center [696, 224] width 102 height 15
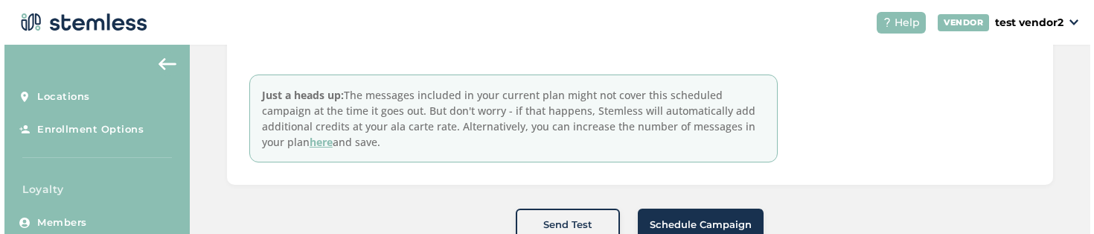
scroll to position [0, 0]
